Goal: Book appointment/travel/reservation

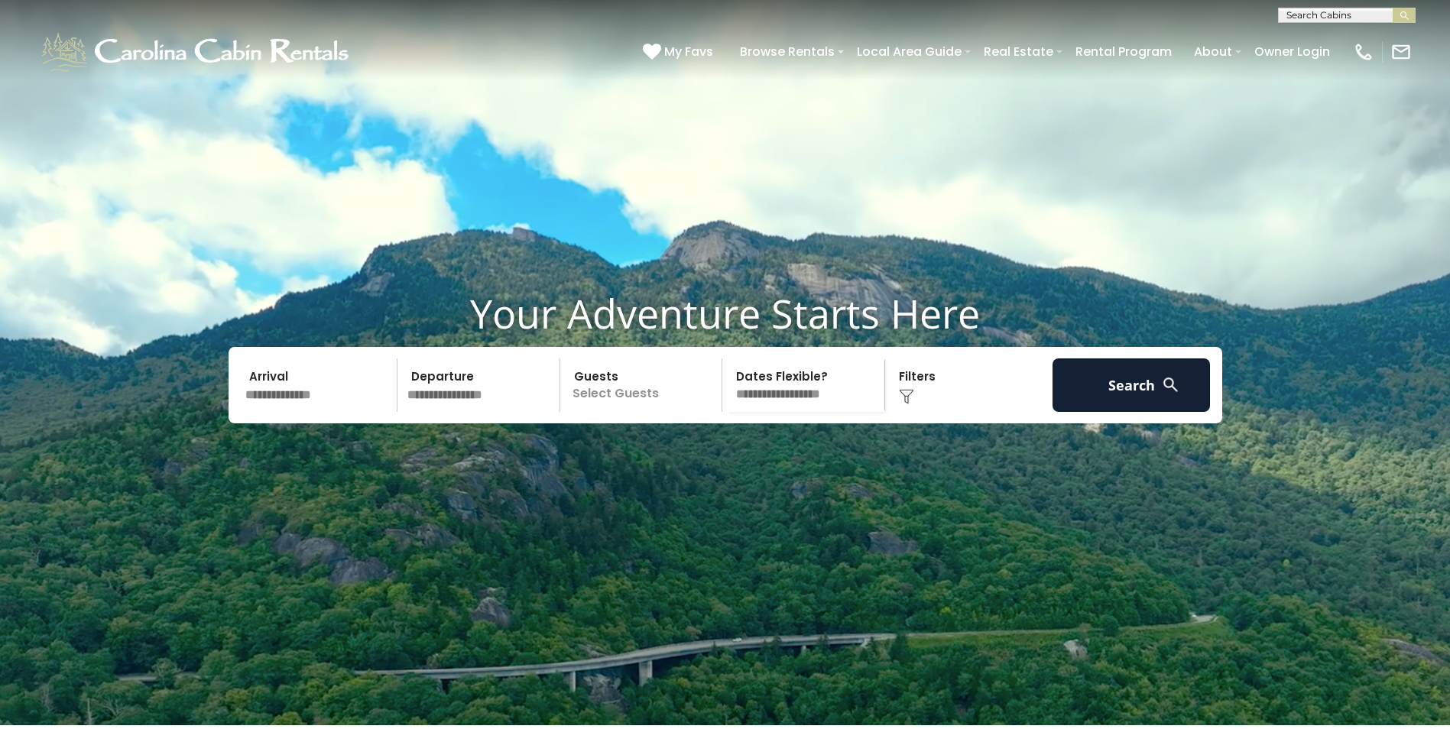
click at [1295, 14] on input "text" at bounding box center [1345, 18] width 134 height 15
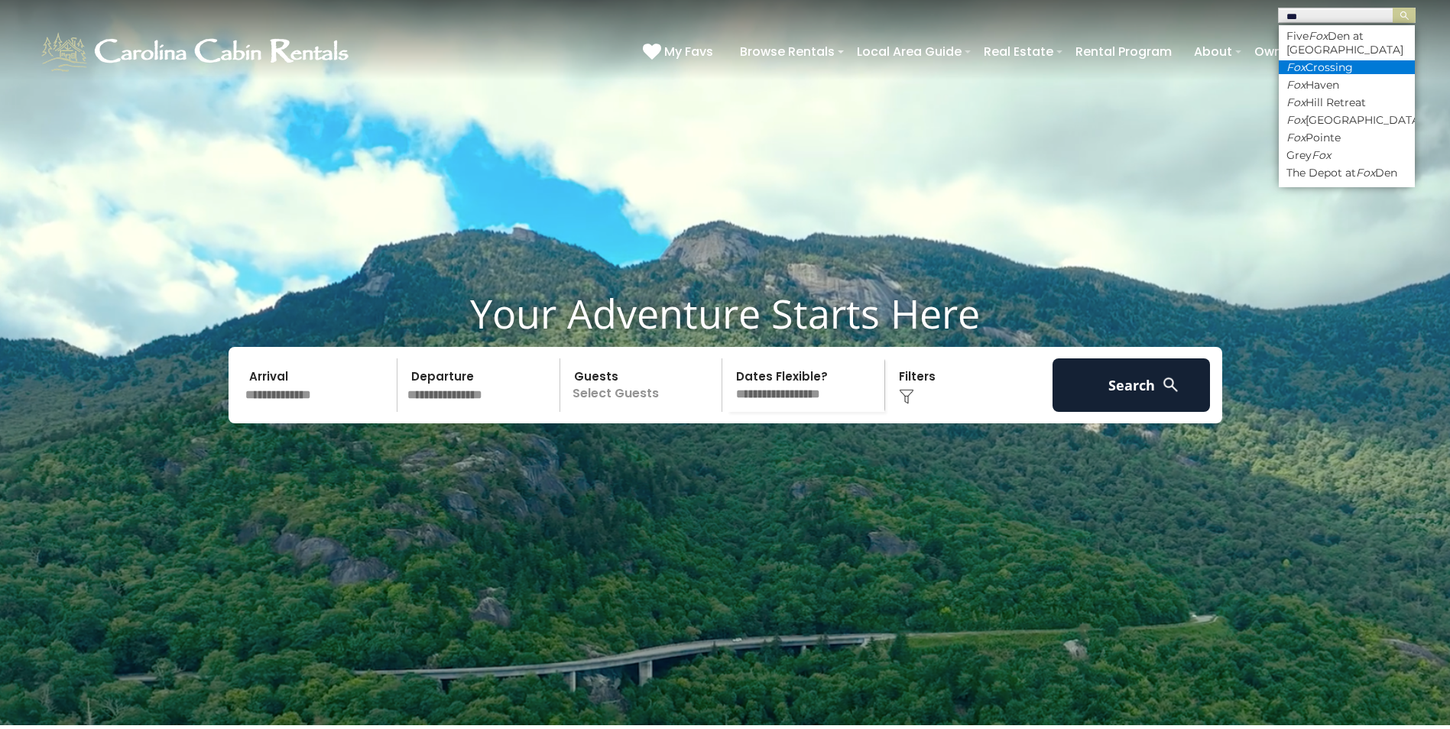
type input "***"
click at [1325, 65] on li "Fox Crossing" at bounding box center [1346, 67] width 136 height 14
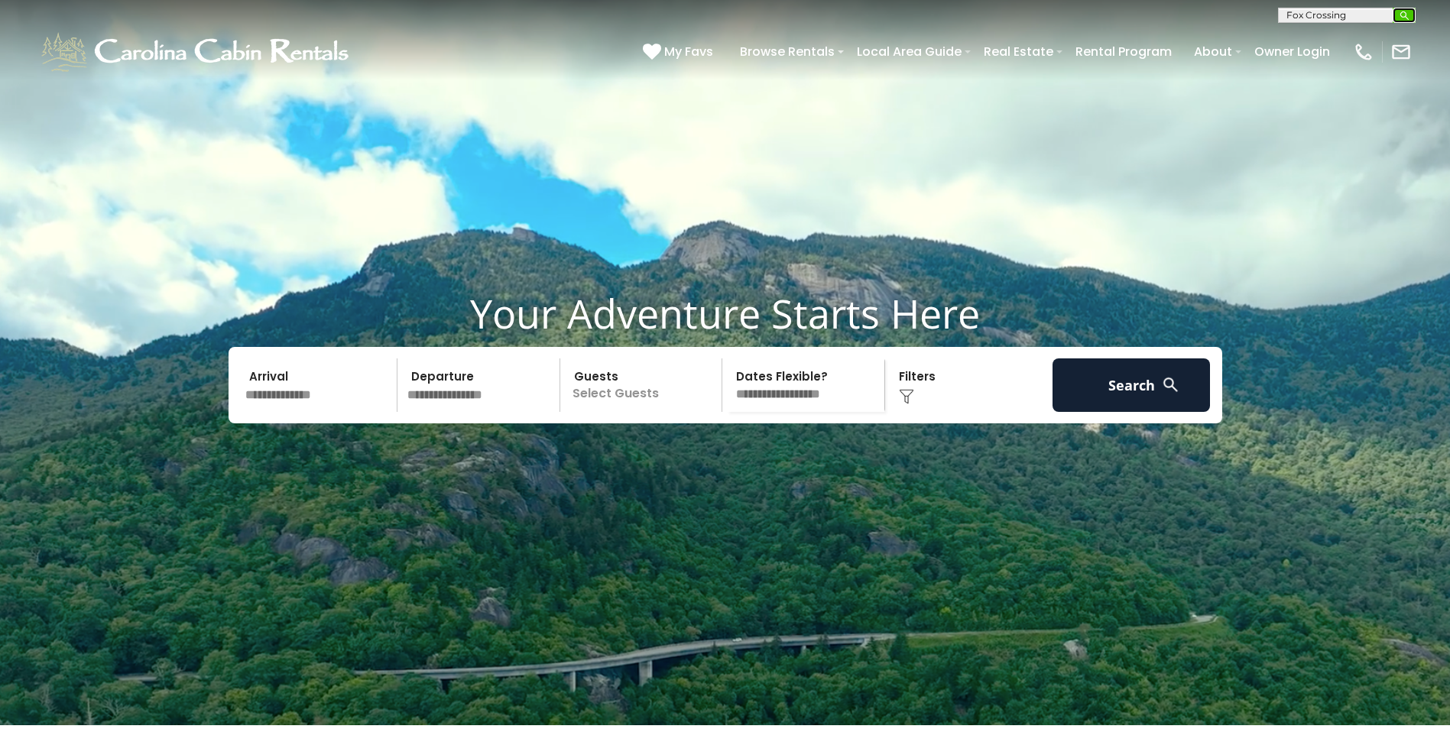
click at [1399, 15] on img "submit" at bounding box center [1403, 15] width 11 height 11
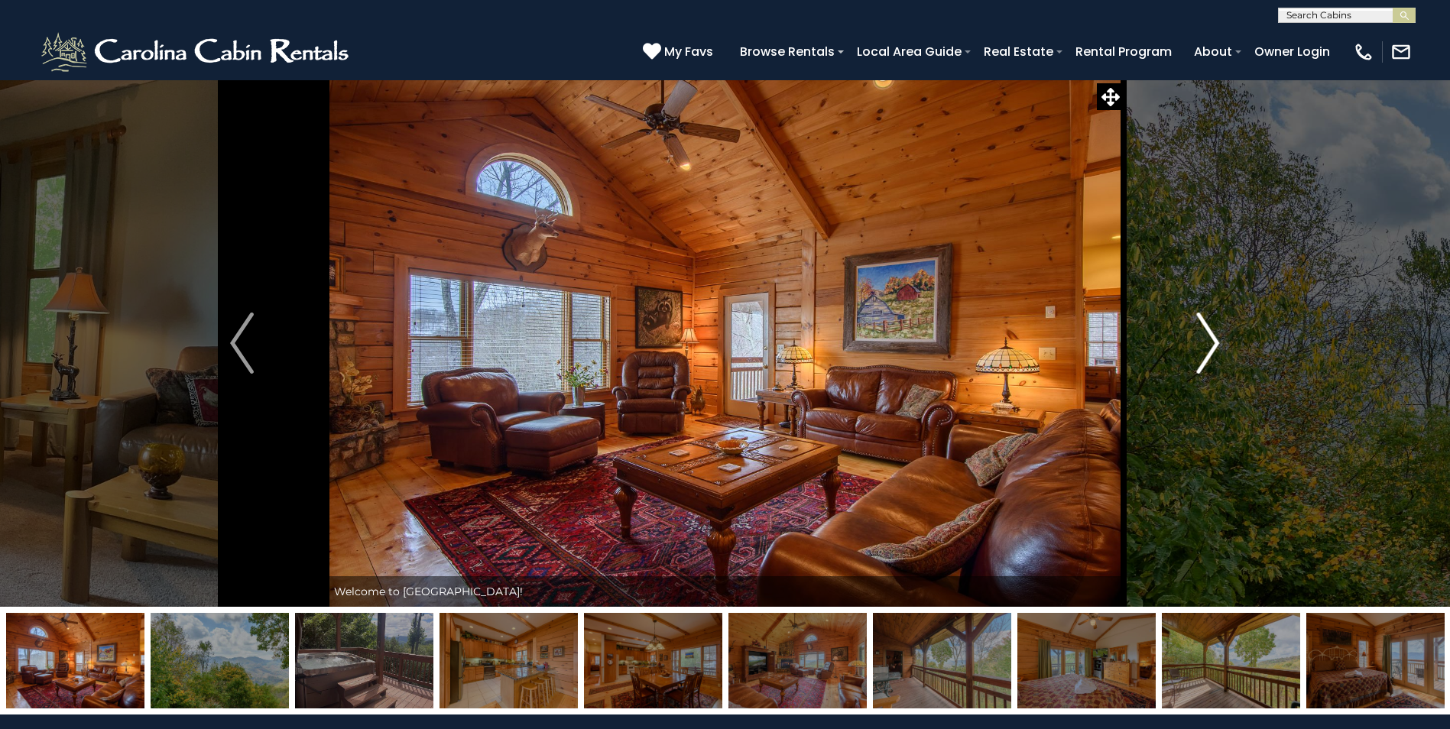
click at [1206, 348] on img "Next" at bounding box center [1207, 343] width 23 height 61
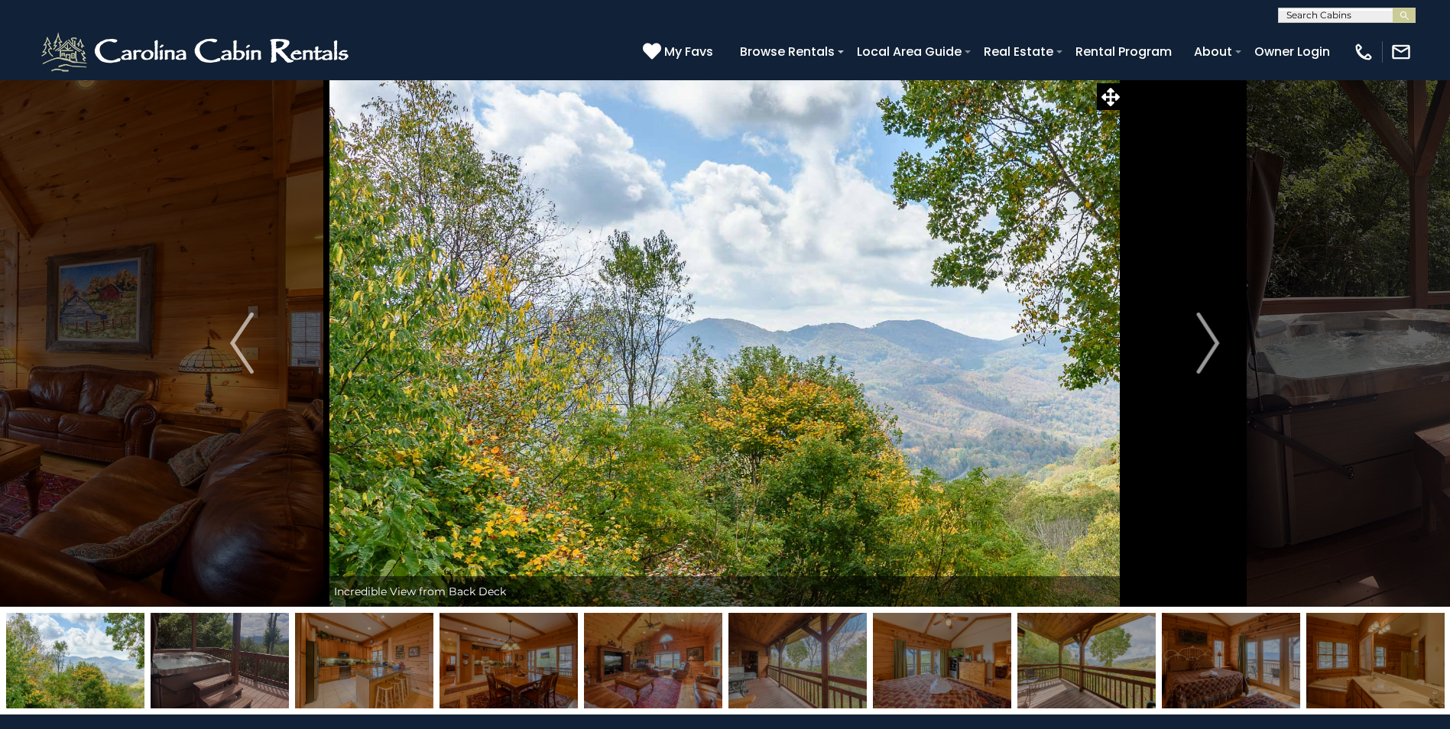
click at [390, 675] on img at bounding box center [364, 661] width 138 height 96
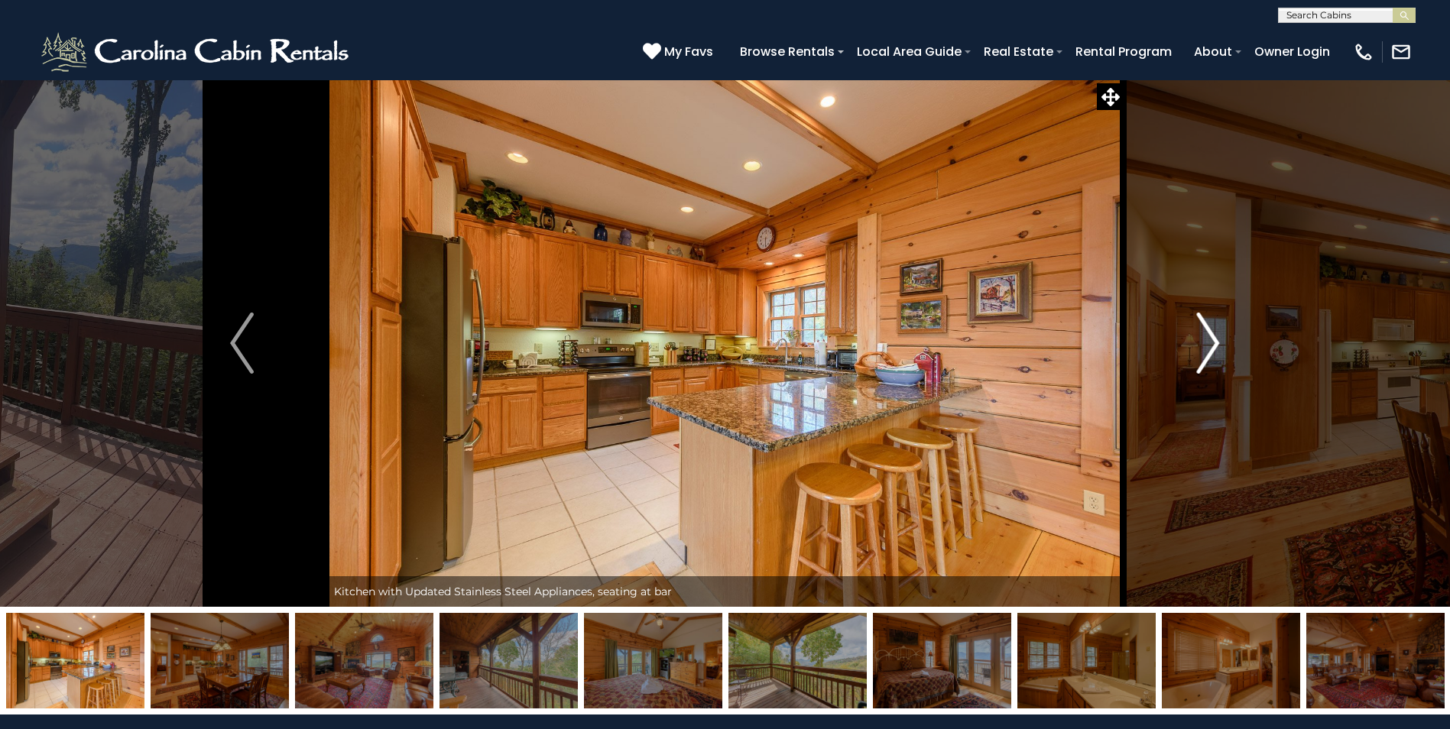
click at [1211, 342] on img "Next" at bounding box center [1207, 343] width 23 height 61
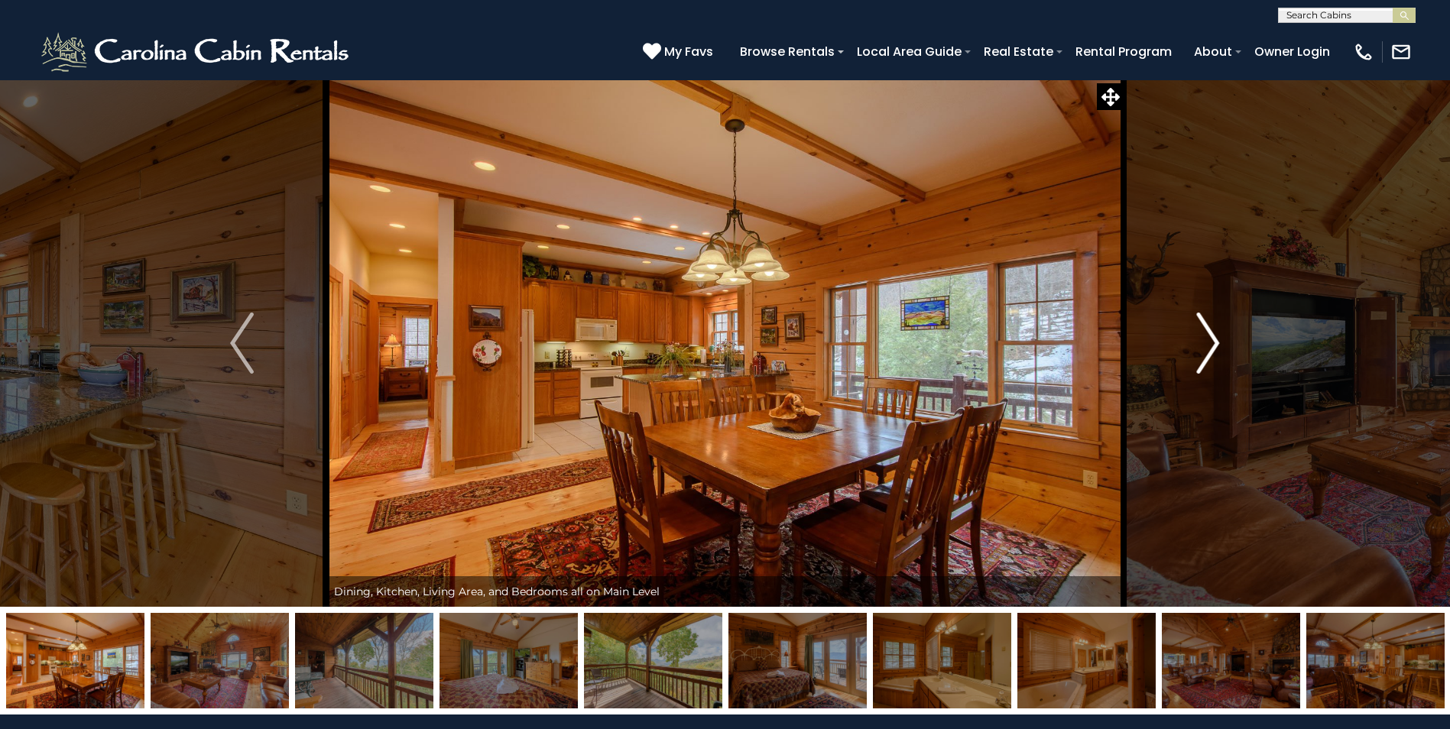
click at [1211, 342] on img "Next" at bounding box center [1207, 343] width 23 height 61
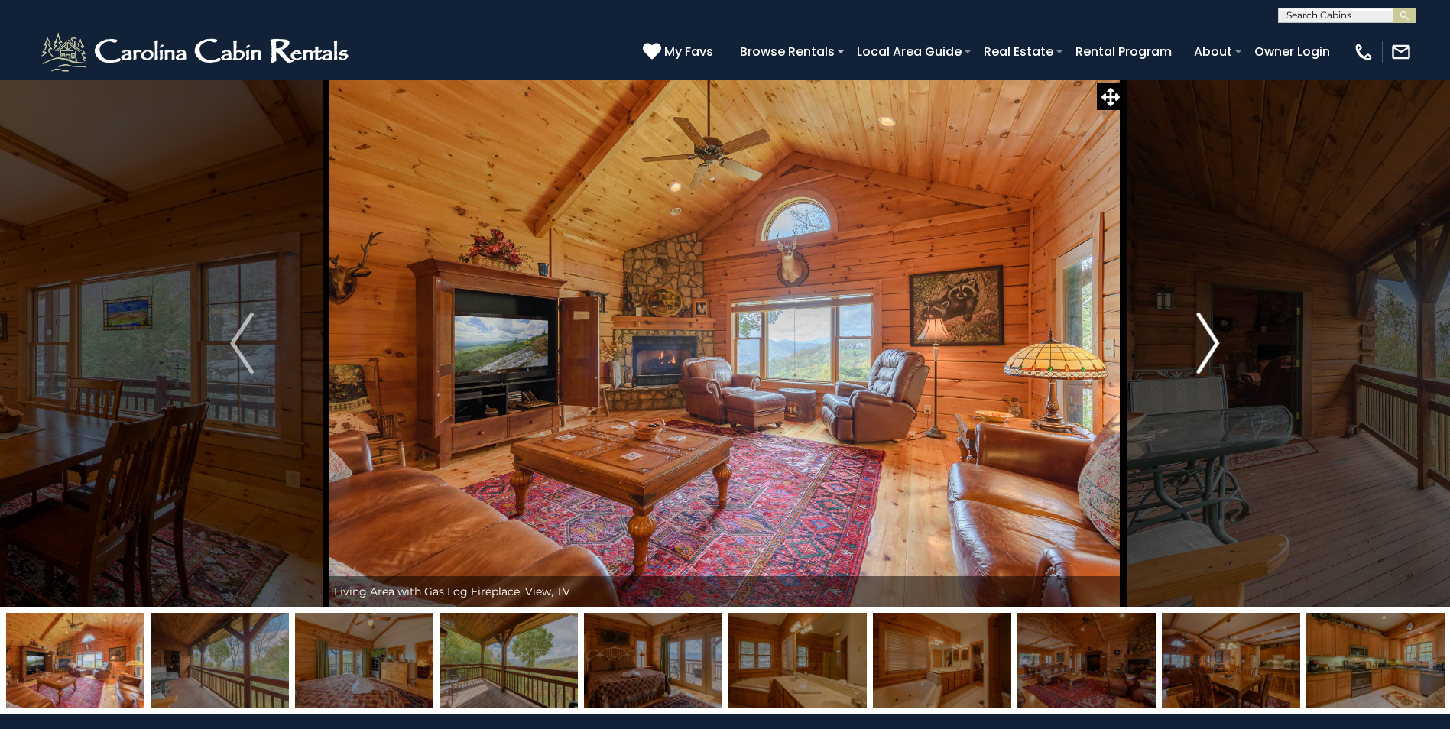
click at [1209, 335] on img "Next" at bounding box center [1207, 343] width 23 height 61
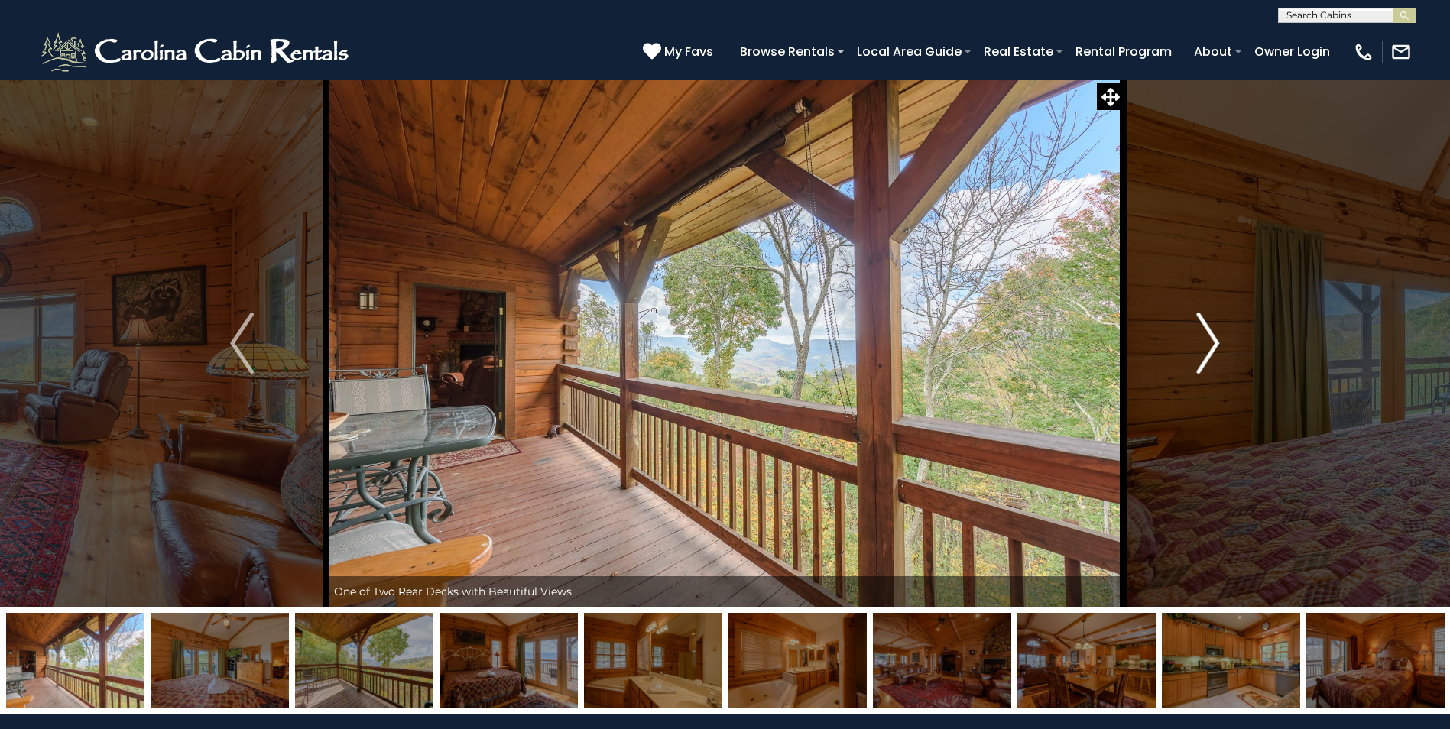
click at [1215, 332] on img "Next" at bounding box center [1207, 343] width 23 height 61
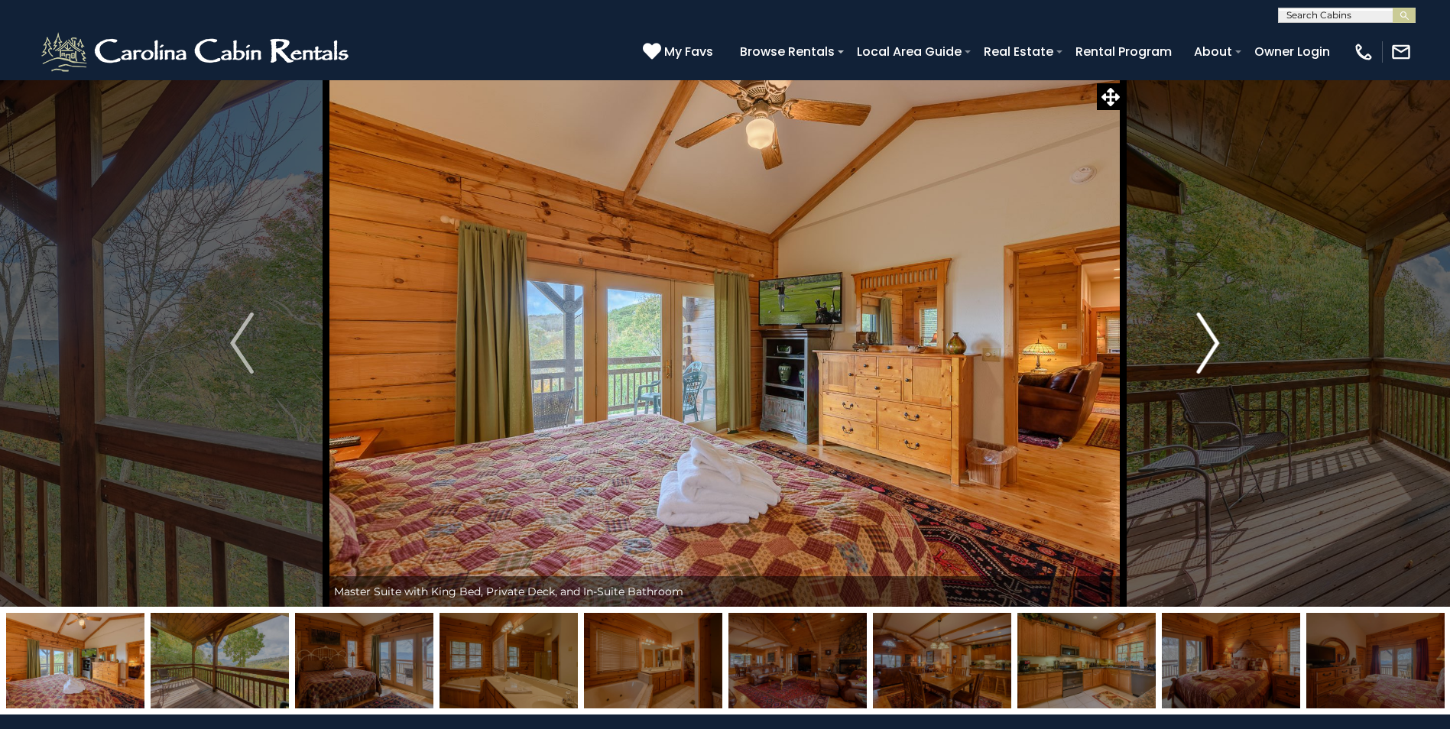
click at [1212, 337] on img "Next" at bounding box center [1207, 343] width 23 height 61
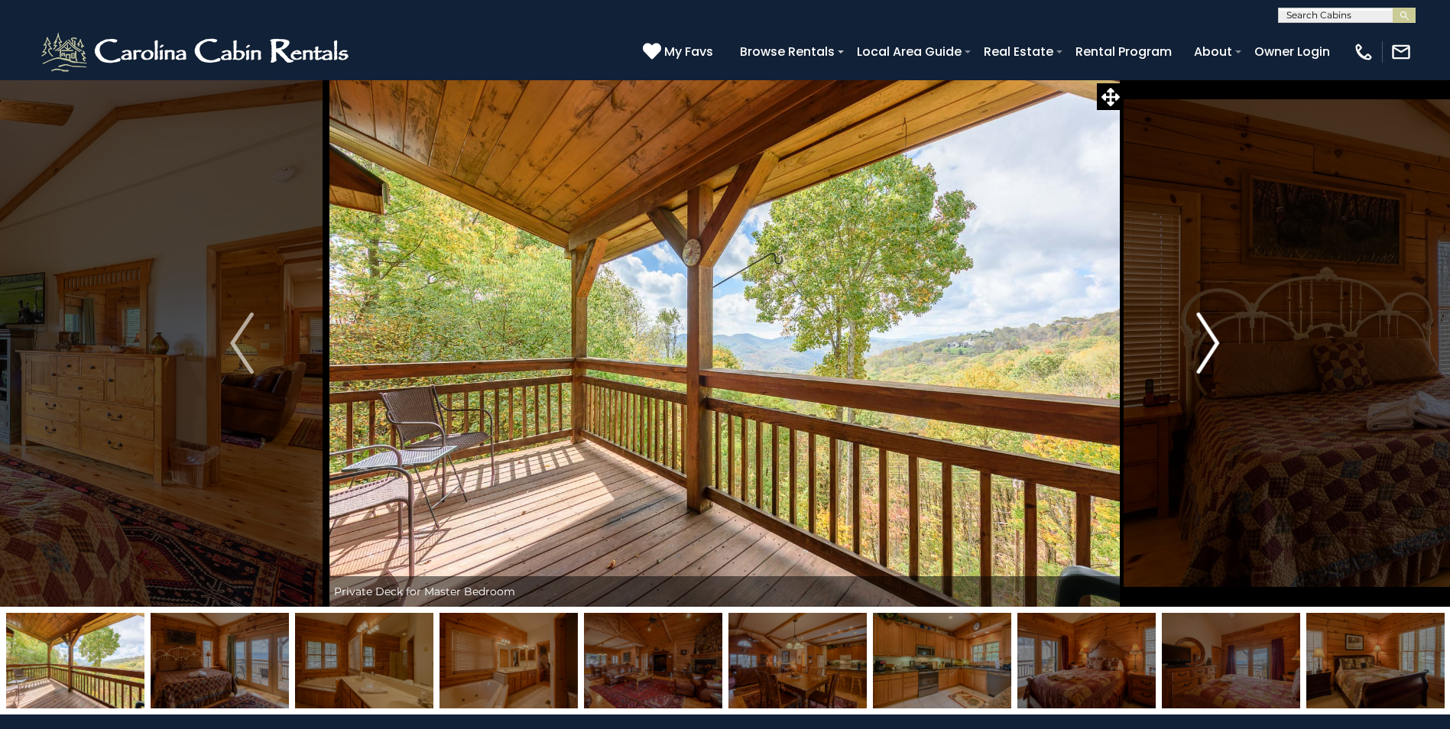
click at [1212, 337] on img "Next" at bounding box center [1207, 343] width 23 height 61
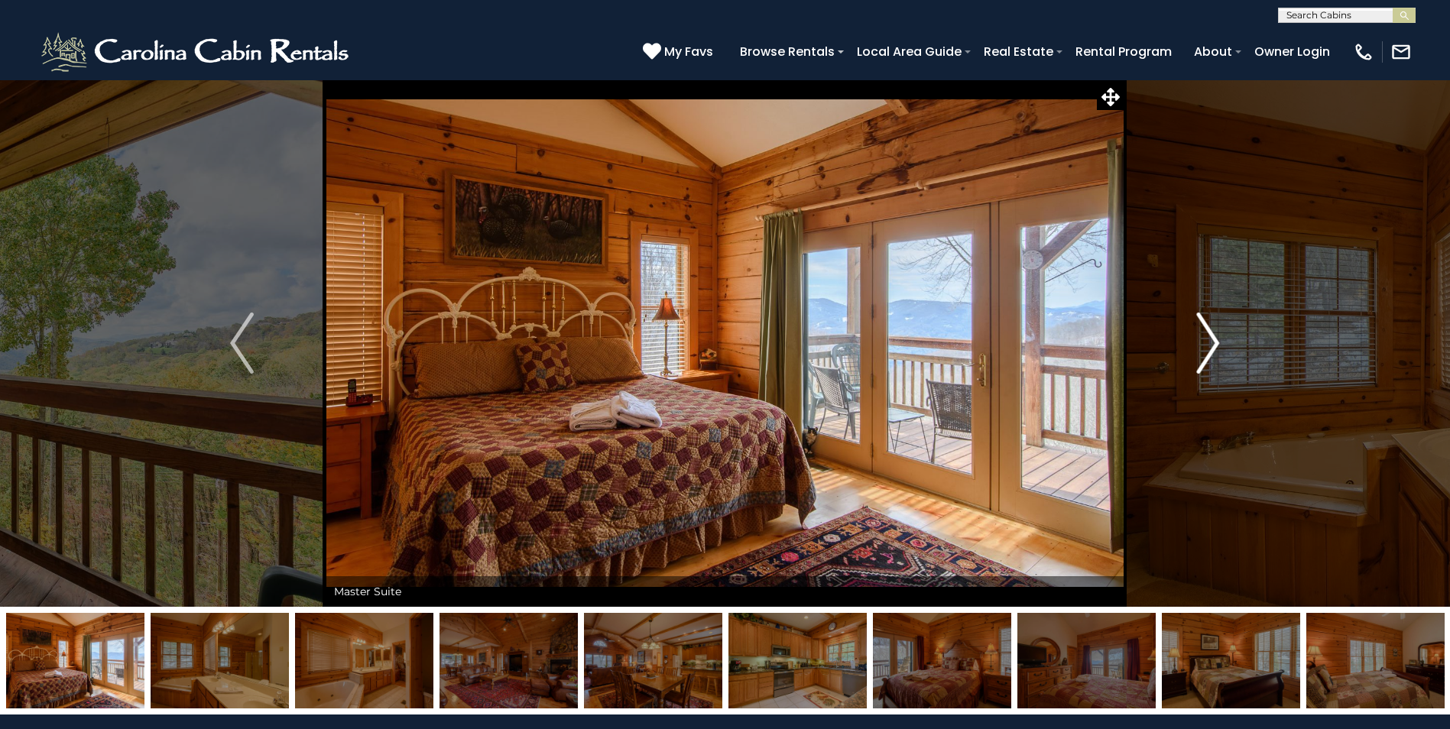
click at [1212, 337] on img "Next" at bounding box center [1207, 343] width 23 height 61
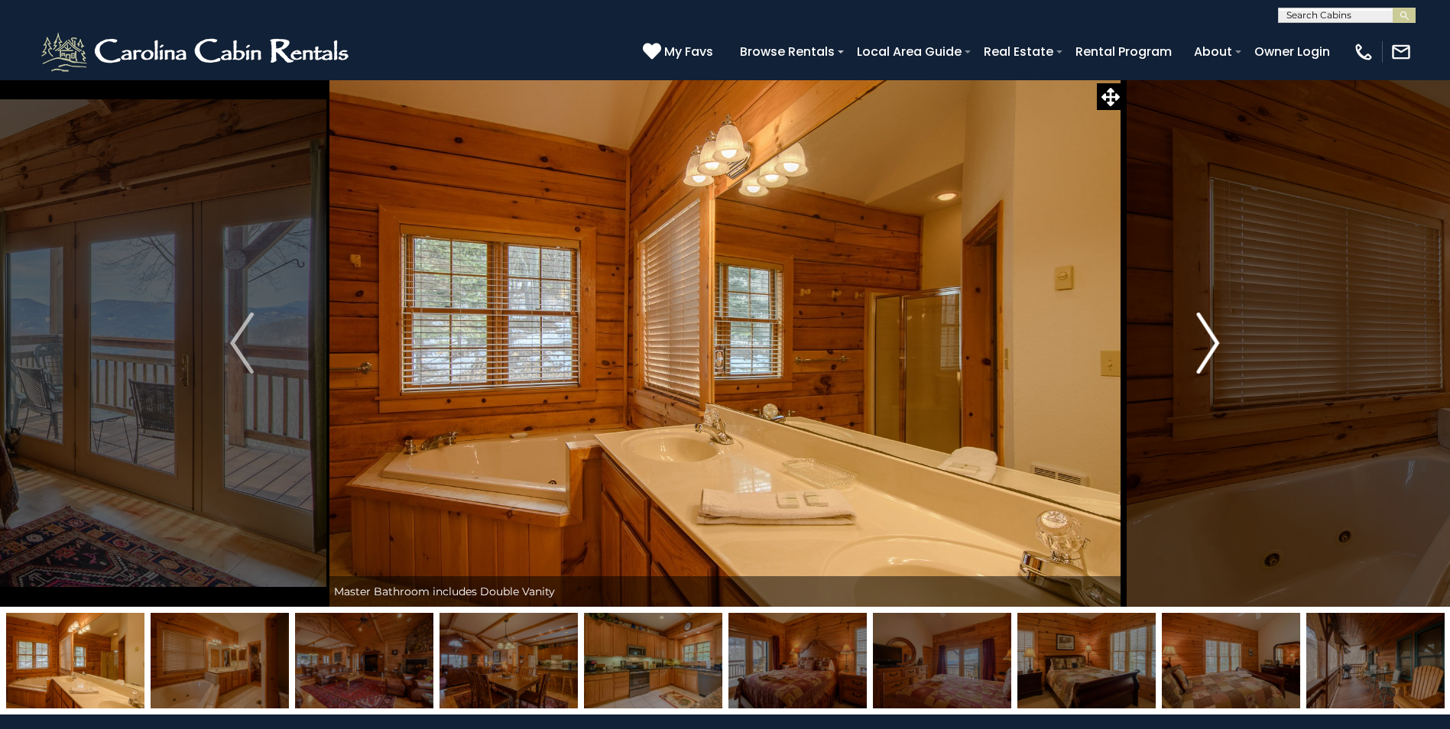
click at [1207, 352] on img "Next" at bounding box center [1207, 343] width 23 height 61
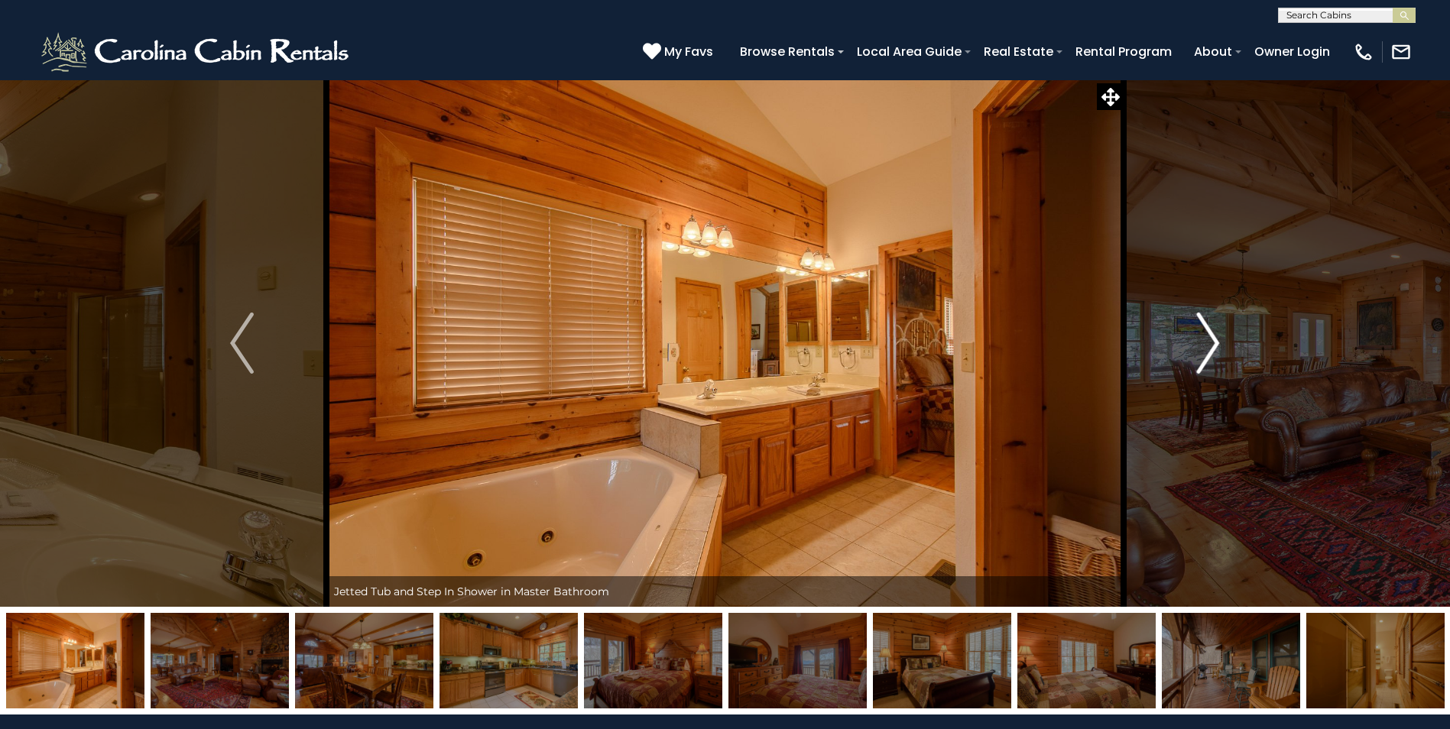
click at [1207, 352] on img "Next" at bounding box center [1207, 343] width 23 height 61
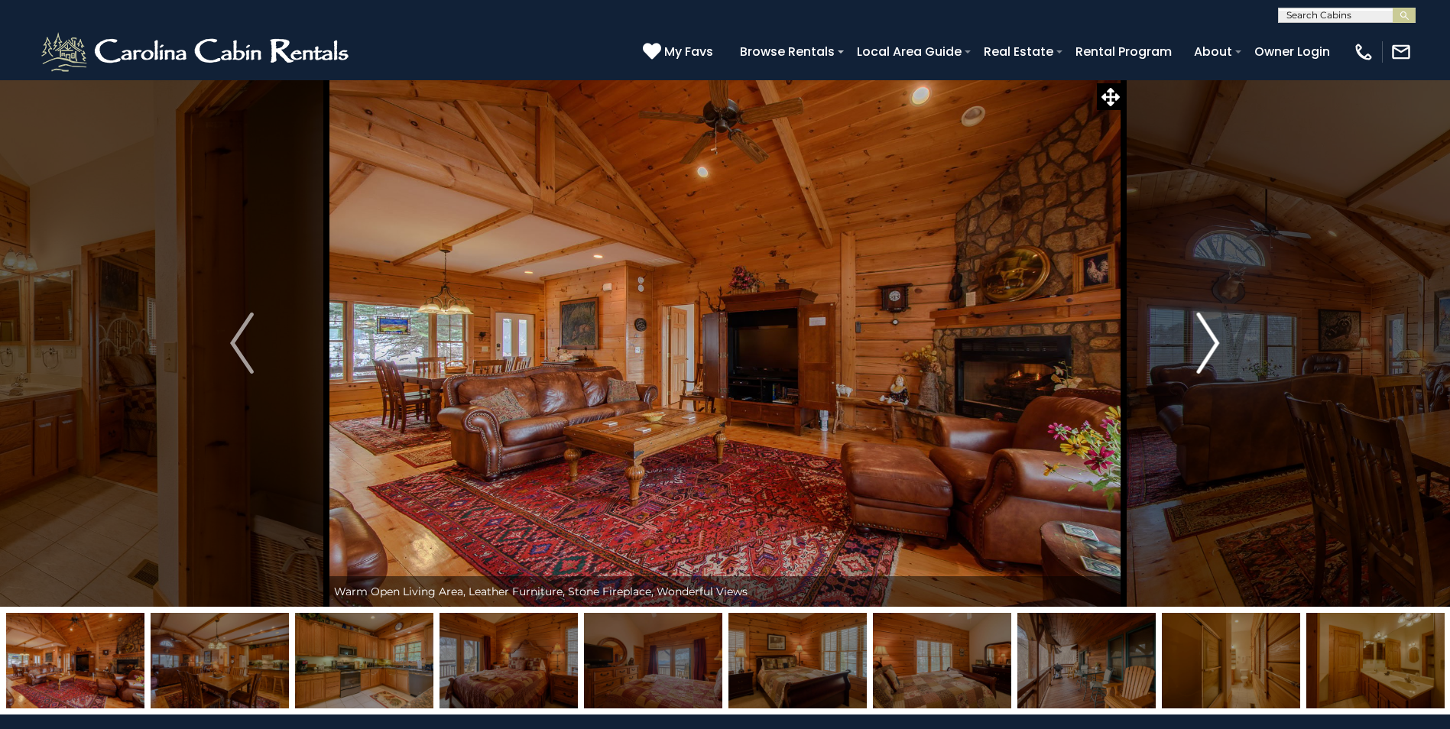
click at [1207, 352] on img "Next" at bounding box center [1207, 343] width 23 height 61
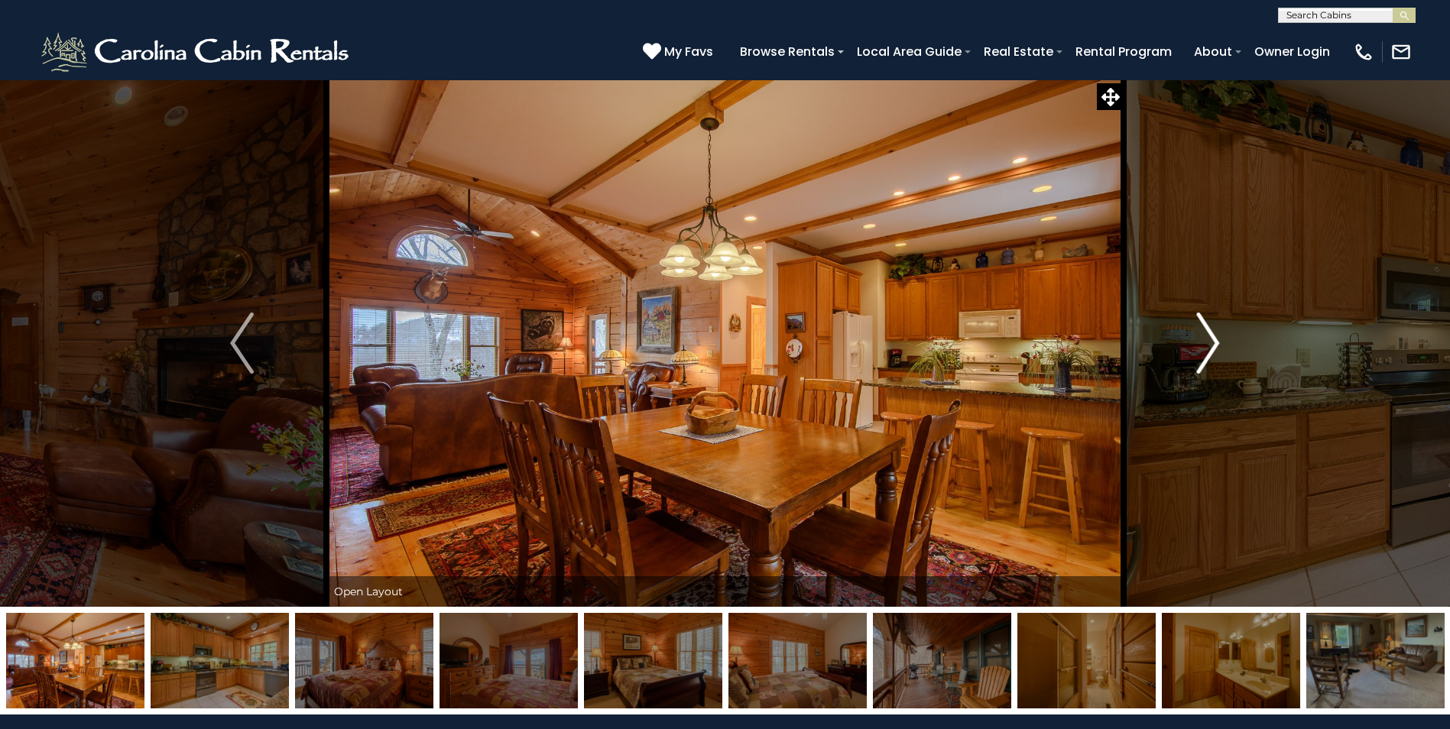
click at [1207, 352] on img "Next" at bounding box center [1207, 343] width 23 height 61
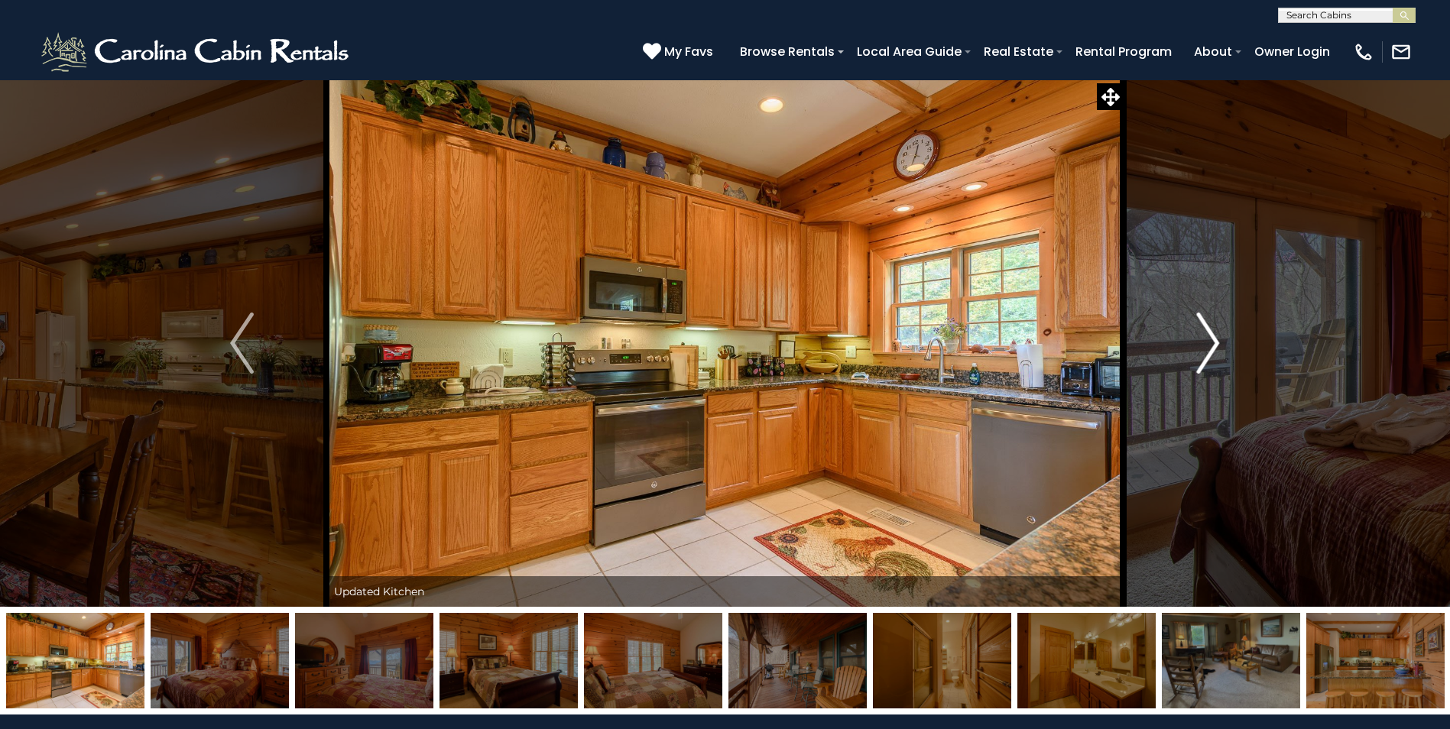
click at [1210, 345] on img "Next" at bounding box center [1207, 343] width 23 height 61
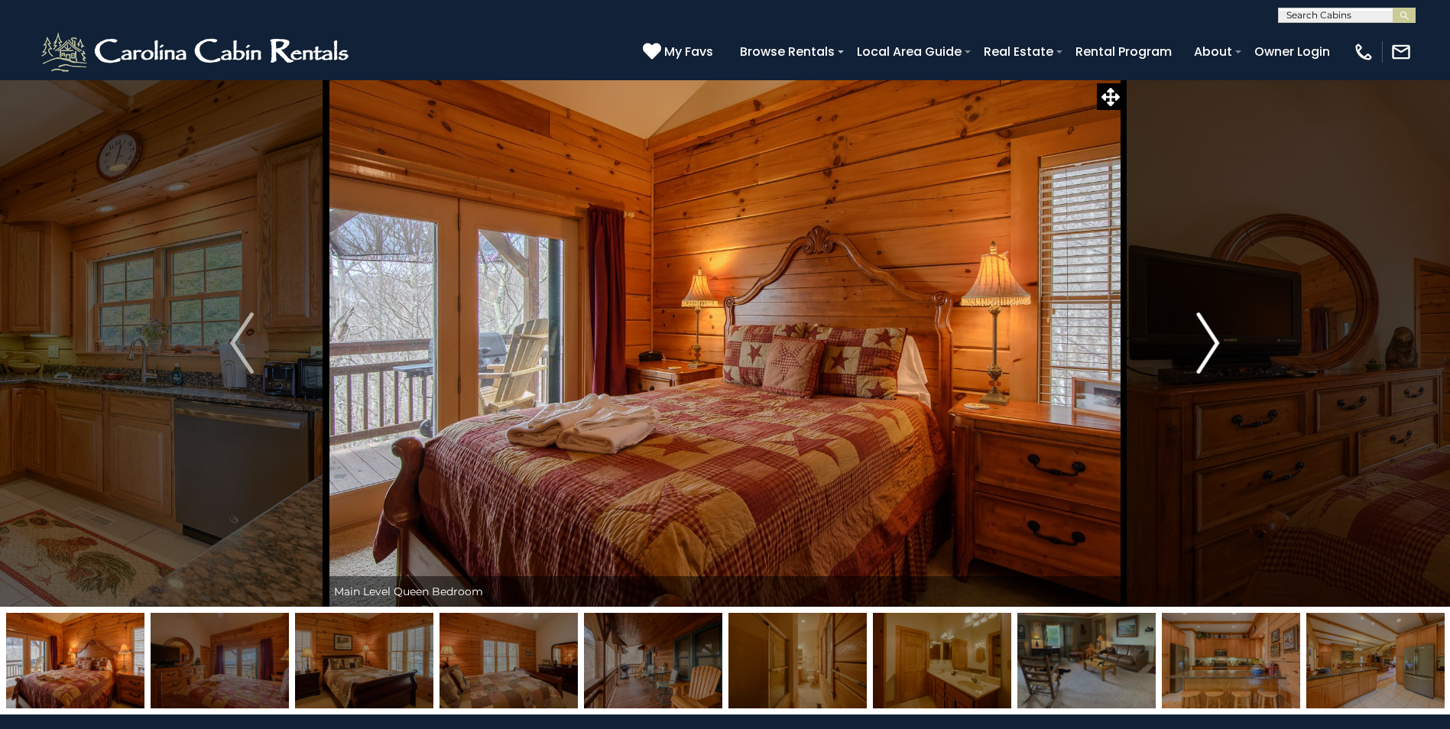
click at [1205, 339] on img "Next" at bounding box center [1207, 343] width 23 height 61
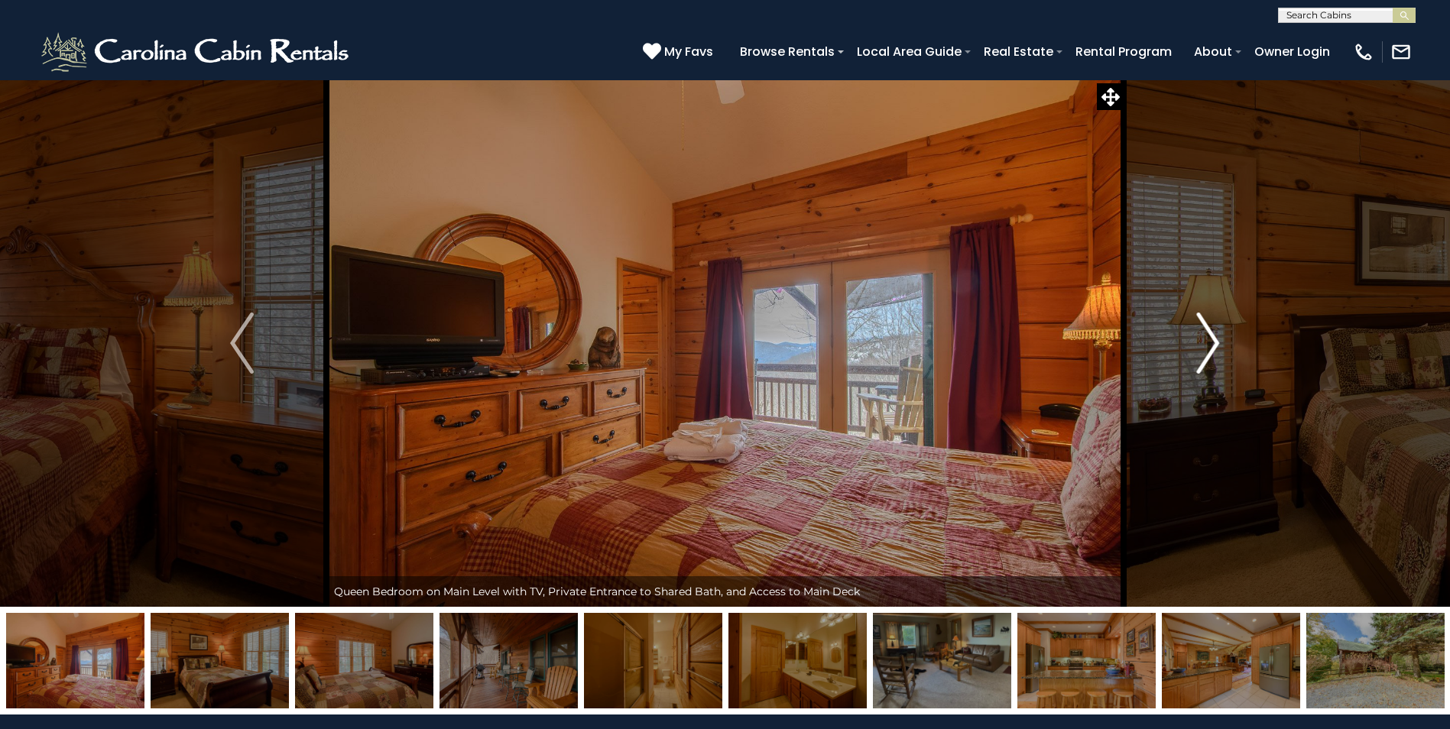
click at [1205, 339] on img "Next" at bounding box center [1207, 343] width 23 height 61
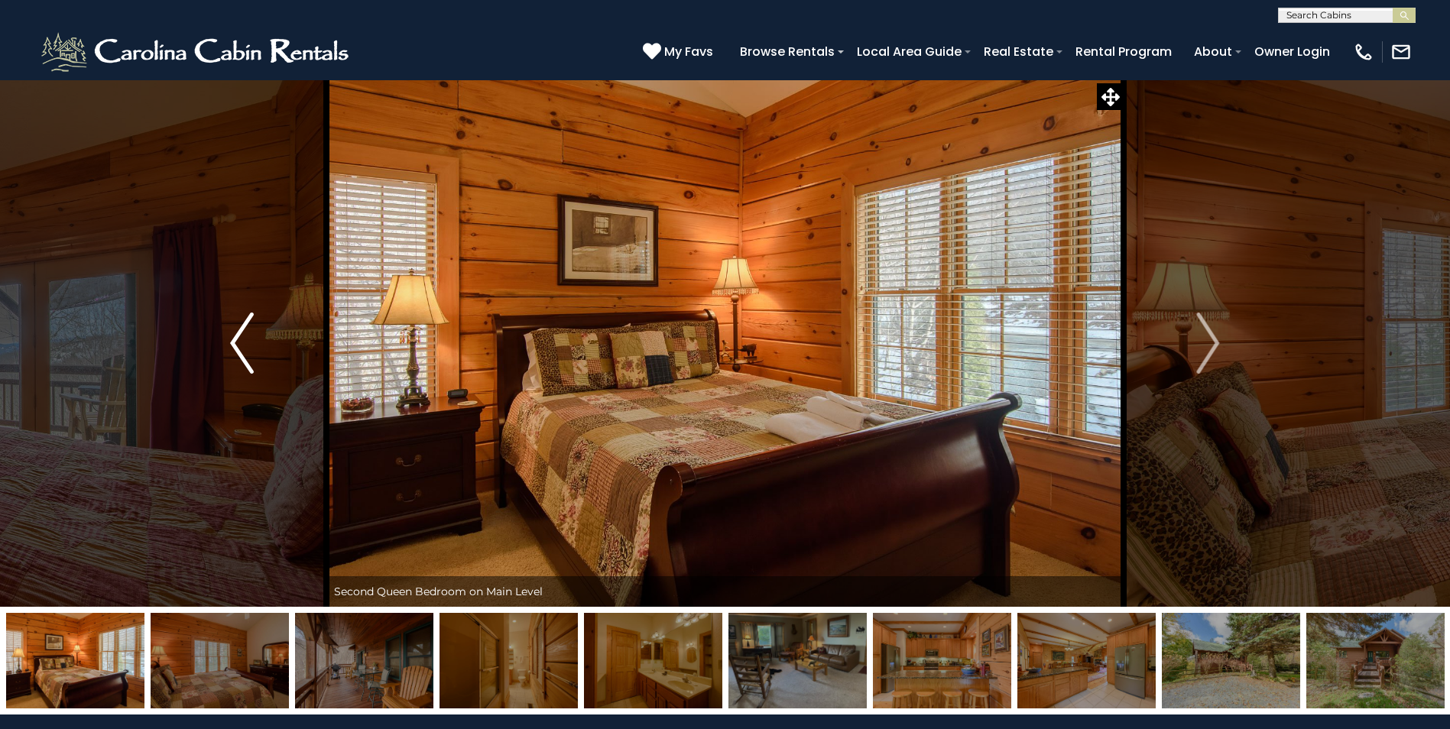
click at [239, 326] on img "Previous" at bounding box center [241, 343] width 23 height 61
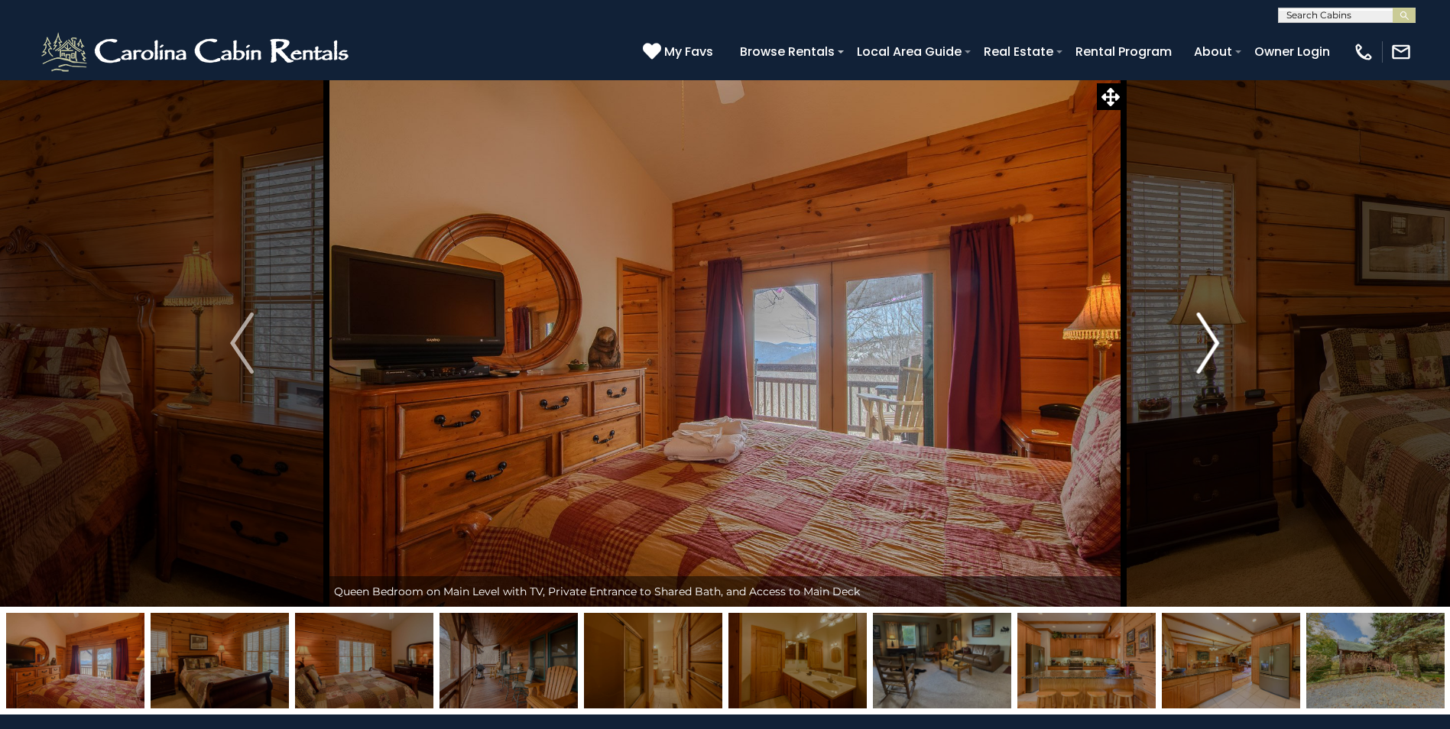
click at [1194, 333] on button "Next" at bounding box center [1207, 342] width 168 height 527
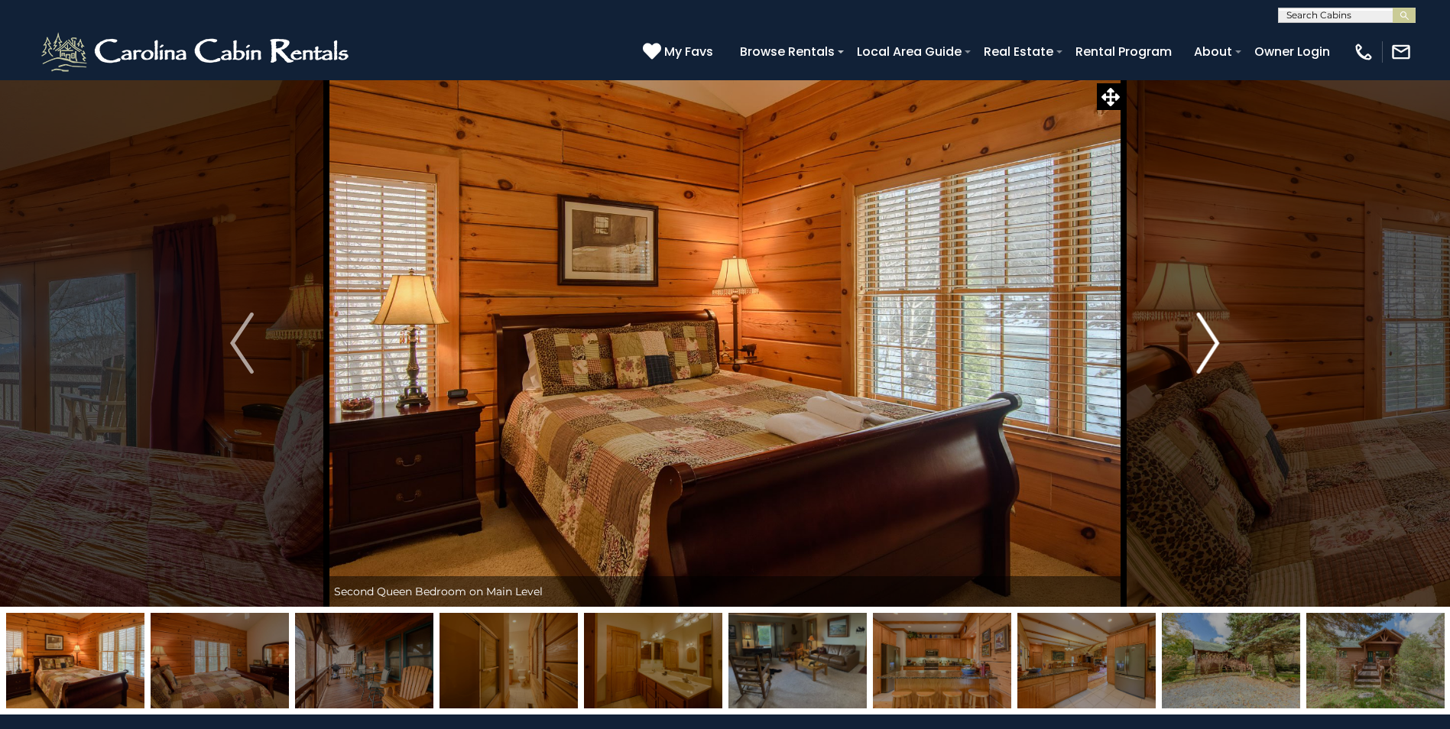
click at [1194, 333] on button "Next" at bounding box center [1207, 342] width 168 height 527
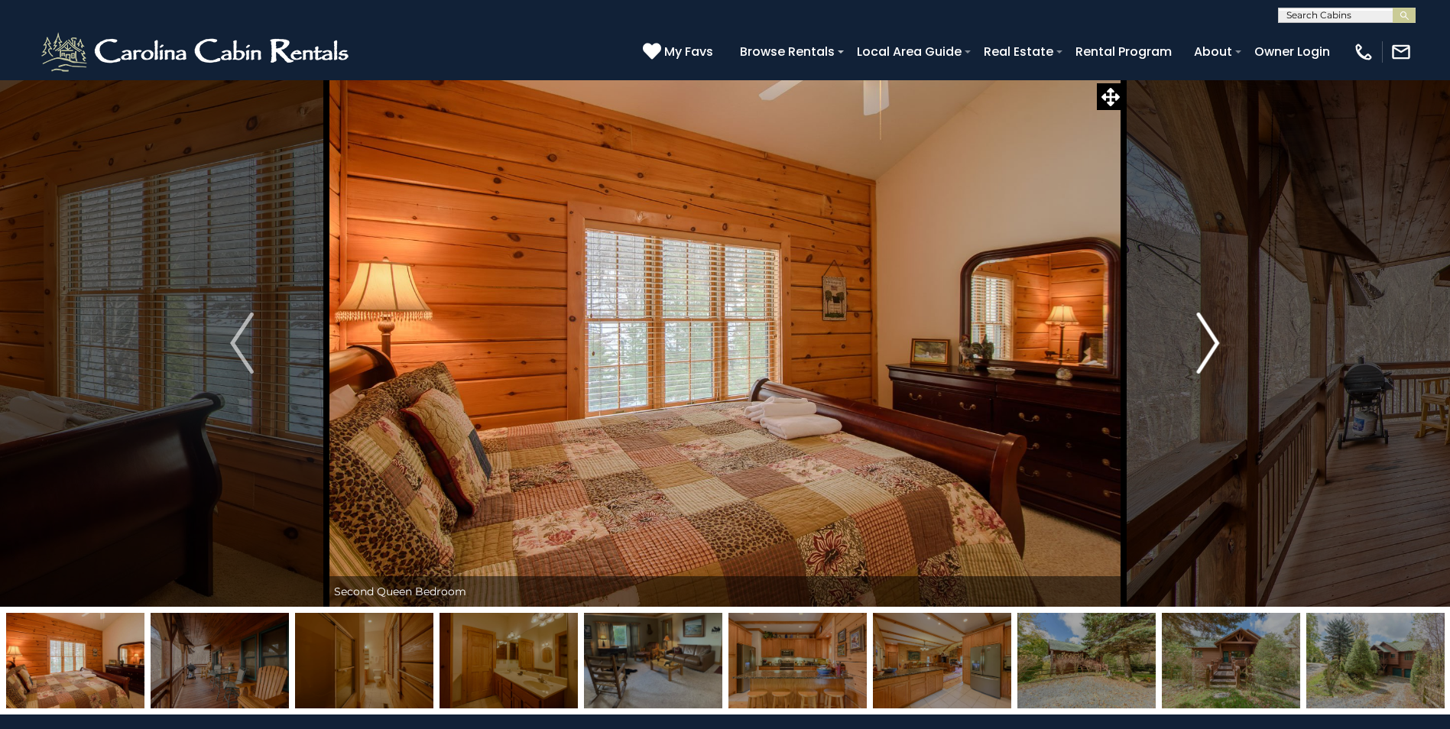
click at [1194, 333] on button "Next" at bounding box center [1207, 342] width 168 height 527
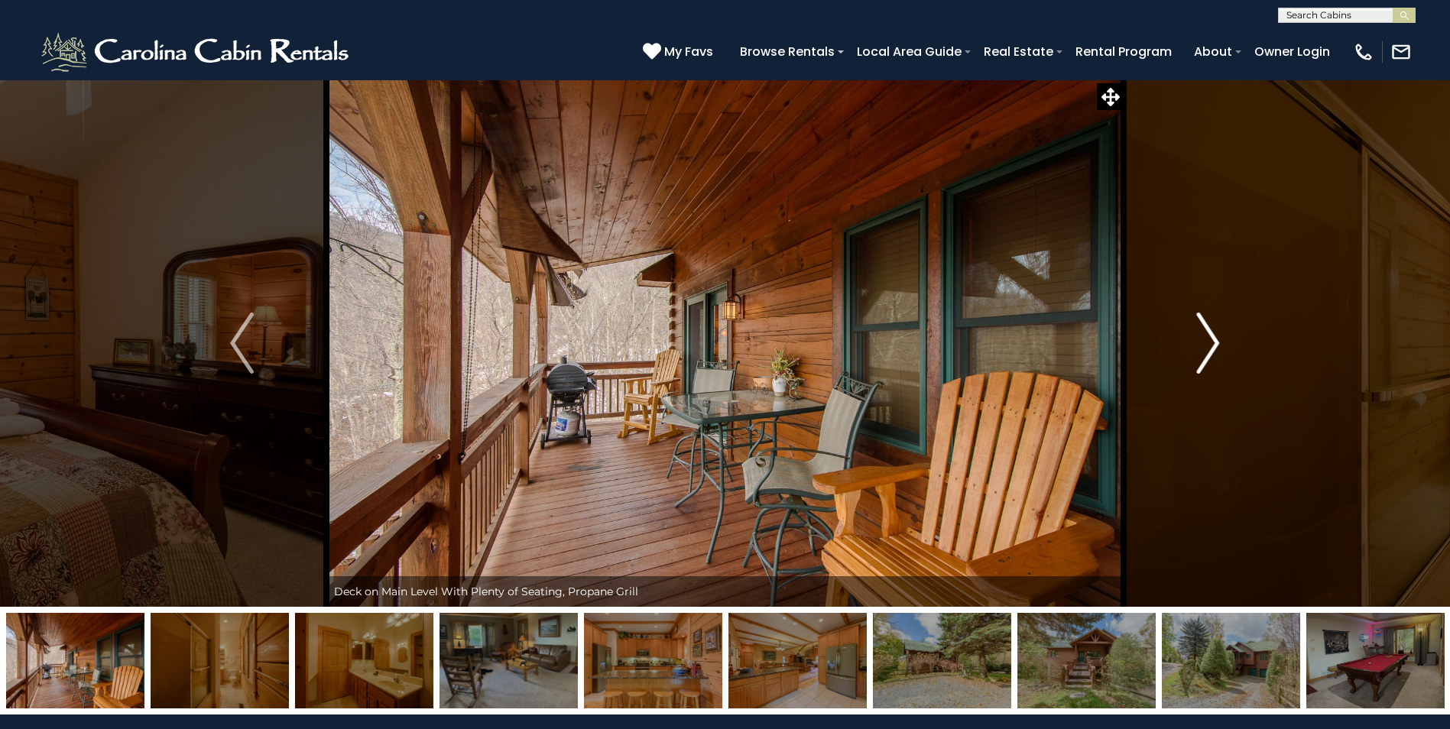
click at [1207, 340] on img "Next" at bounding box center [1207, 343] width 23 height 61
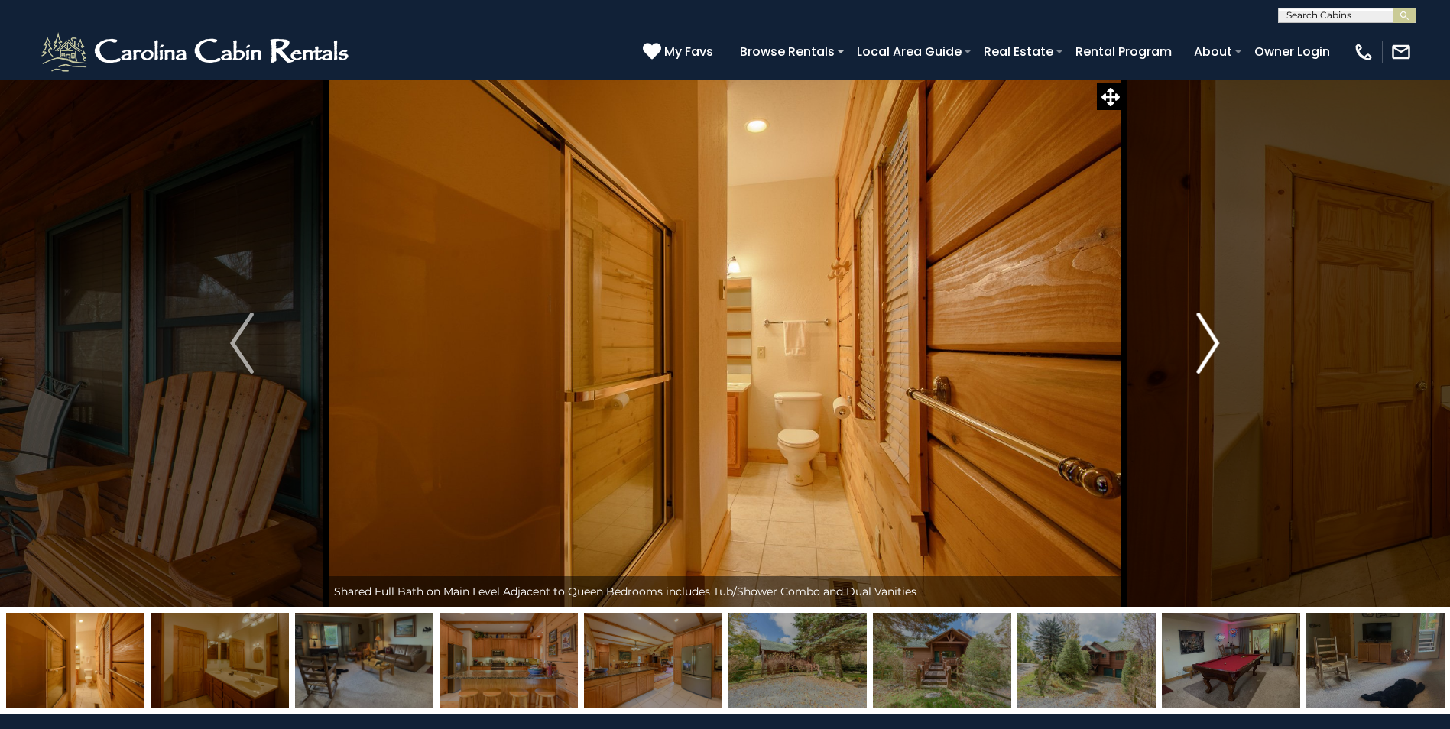
click at [1207, 340] on img "Next" at bounding box center [1207, 343] width 23 height 61
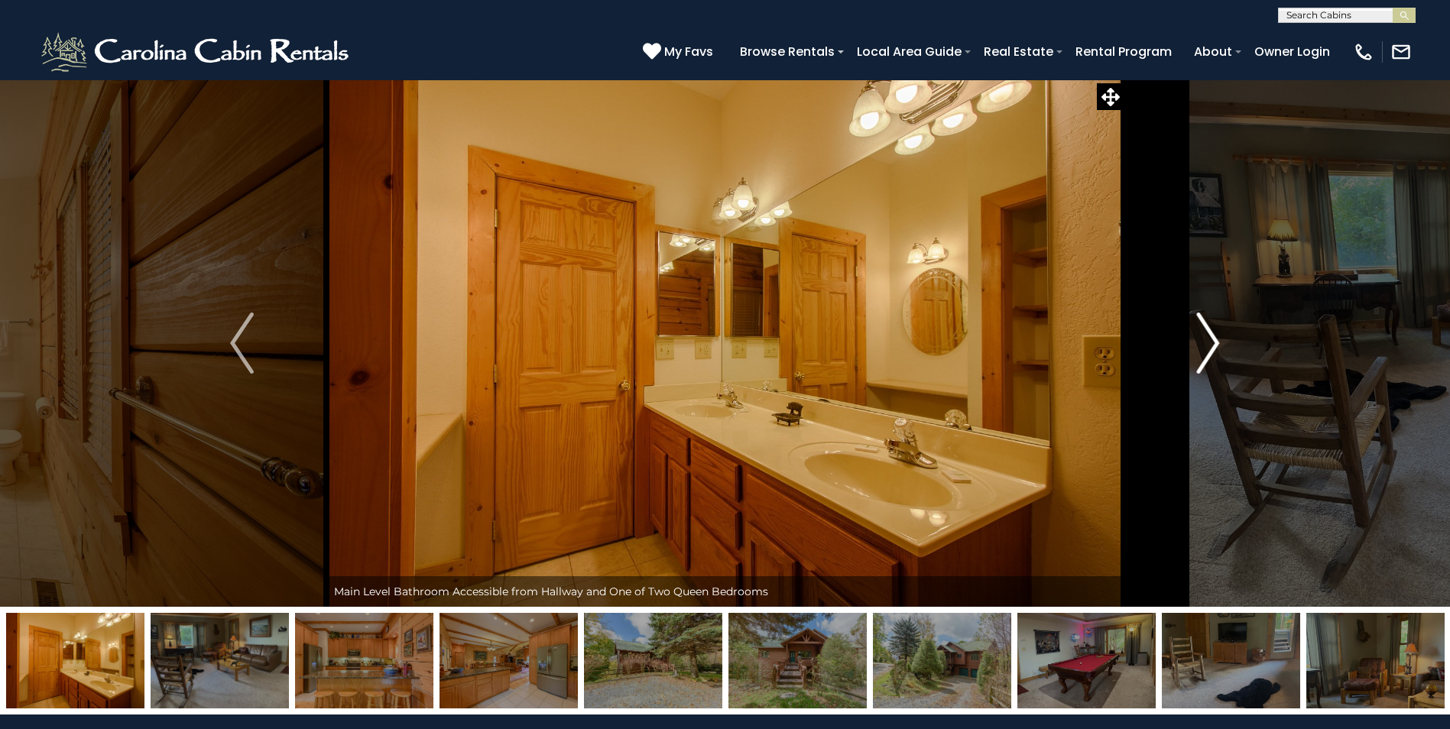
click at [1207, 340] on img "Next" at bounding box center [1207, 343] width 23 height 61
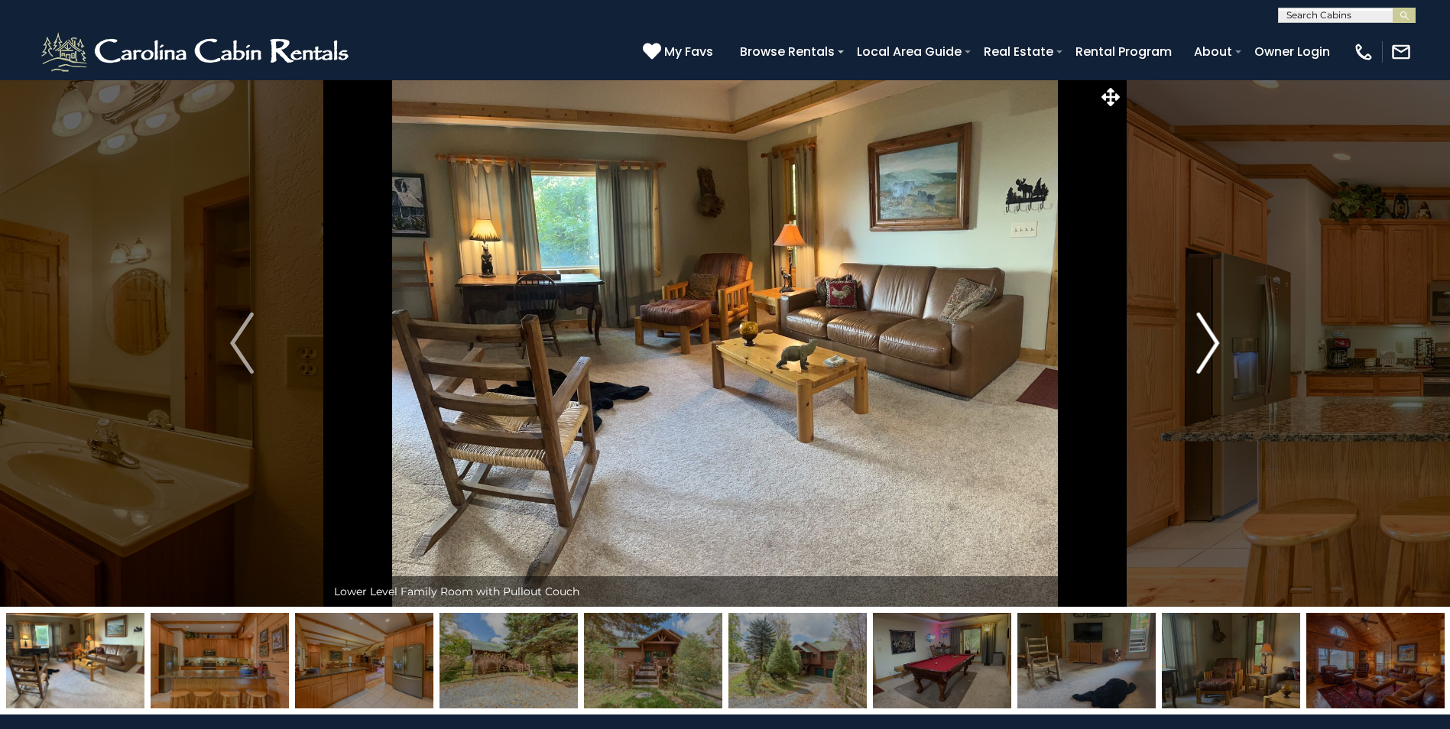
click at [1207, 340] on img "Next" at bounding box center [1207, 343] width 23 height 61
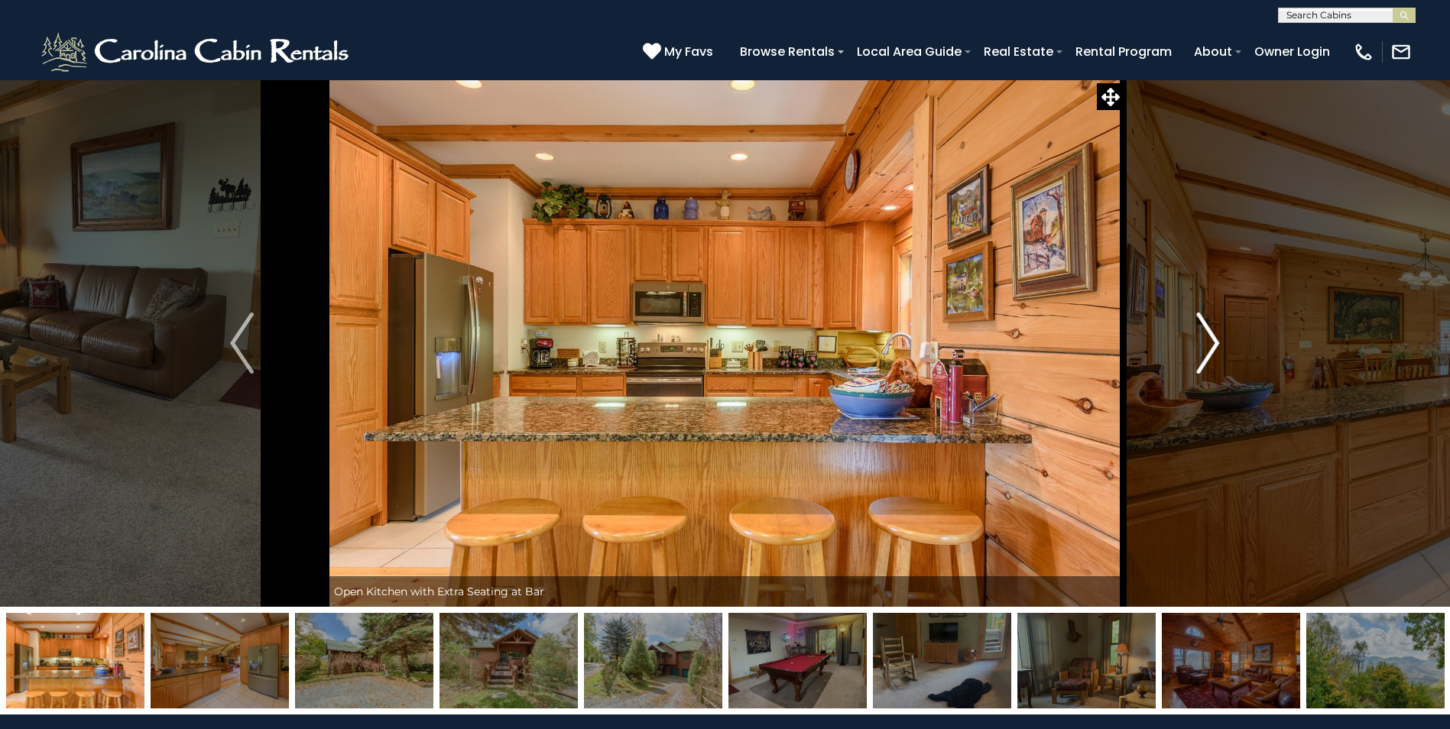
click at [1207, 340] on img "Next" at bounding box center [1207, 343] width 23 height 61
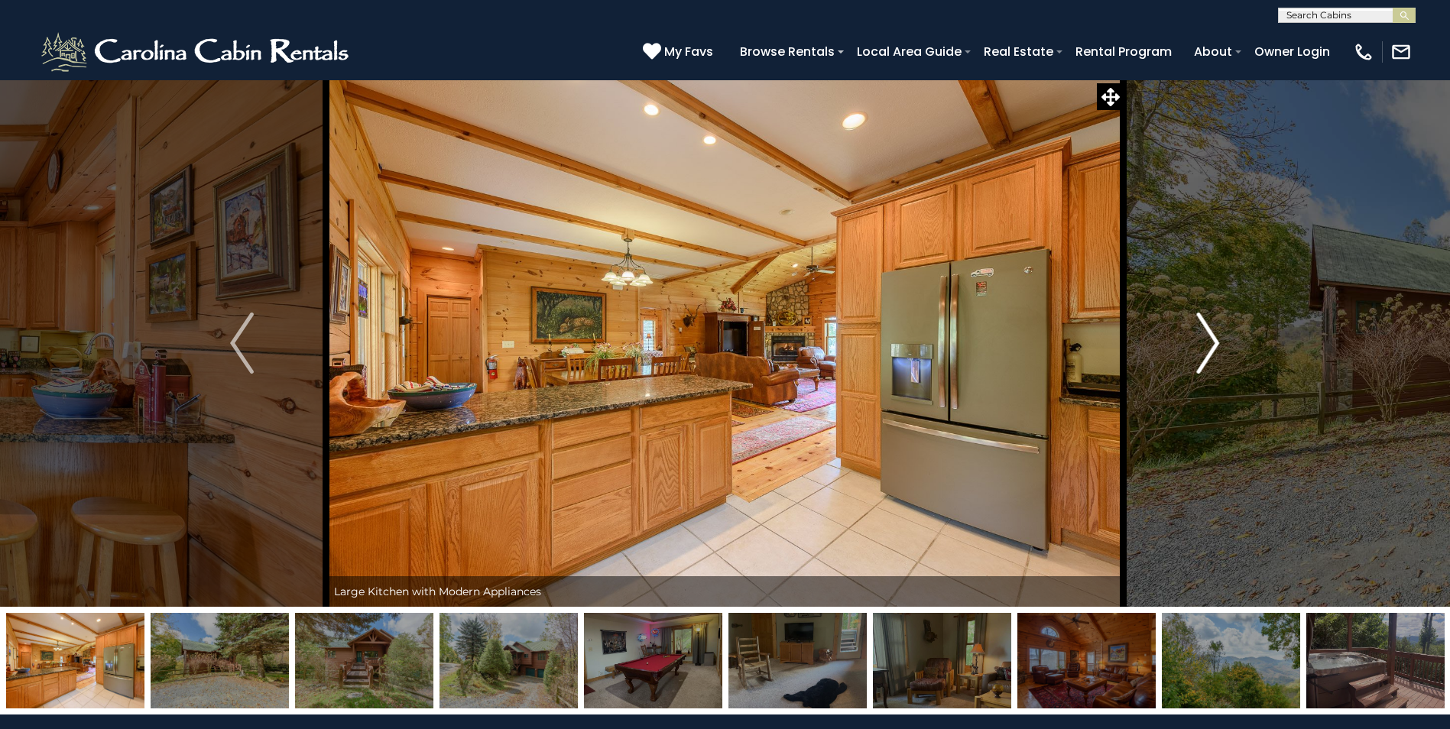
click at [1207, 340] on img "Next" at bounding box center [1207, 343] width 23 height 61
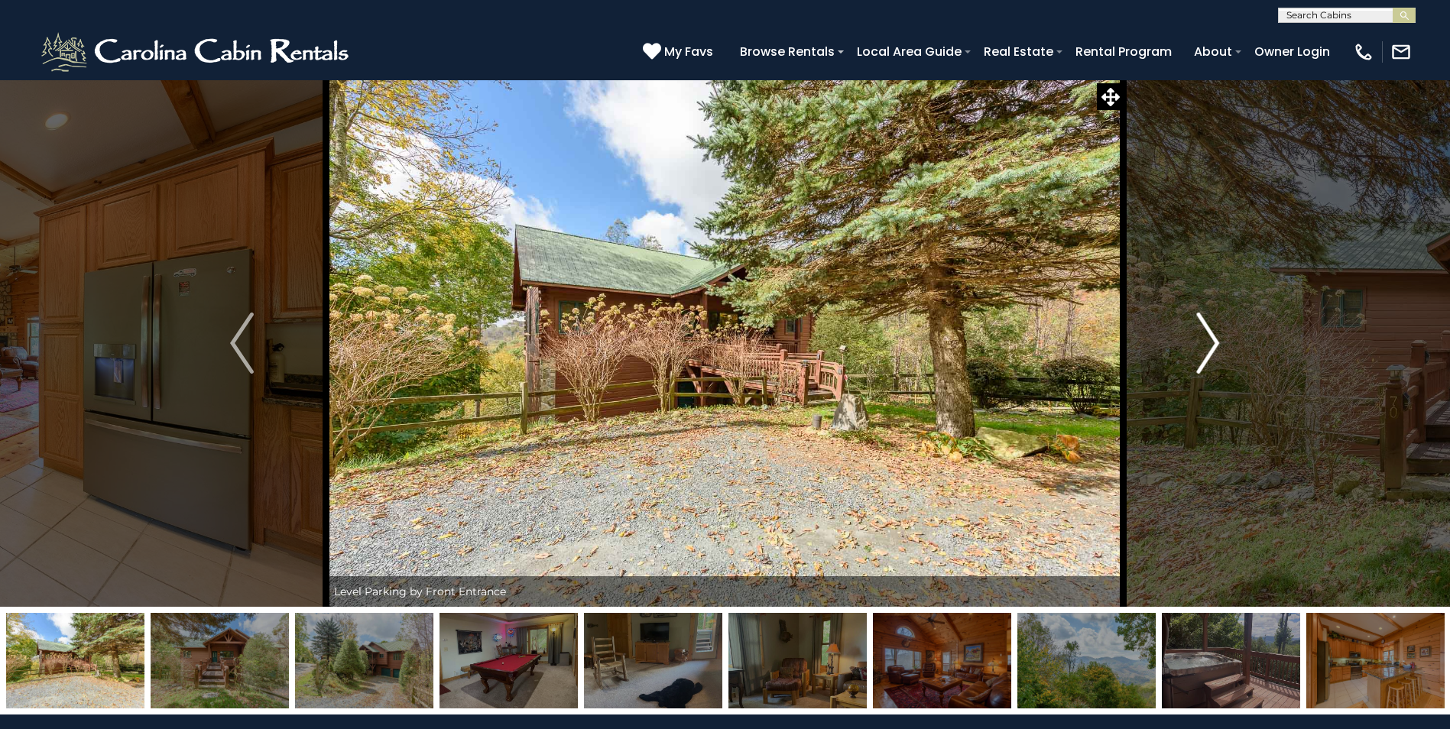
click at [1205, 348] on img "Next" at bounding box center [1207, 343] width 23 height 61
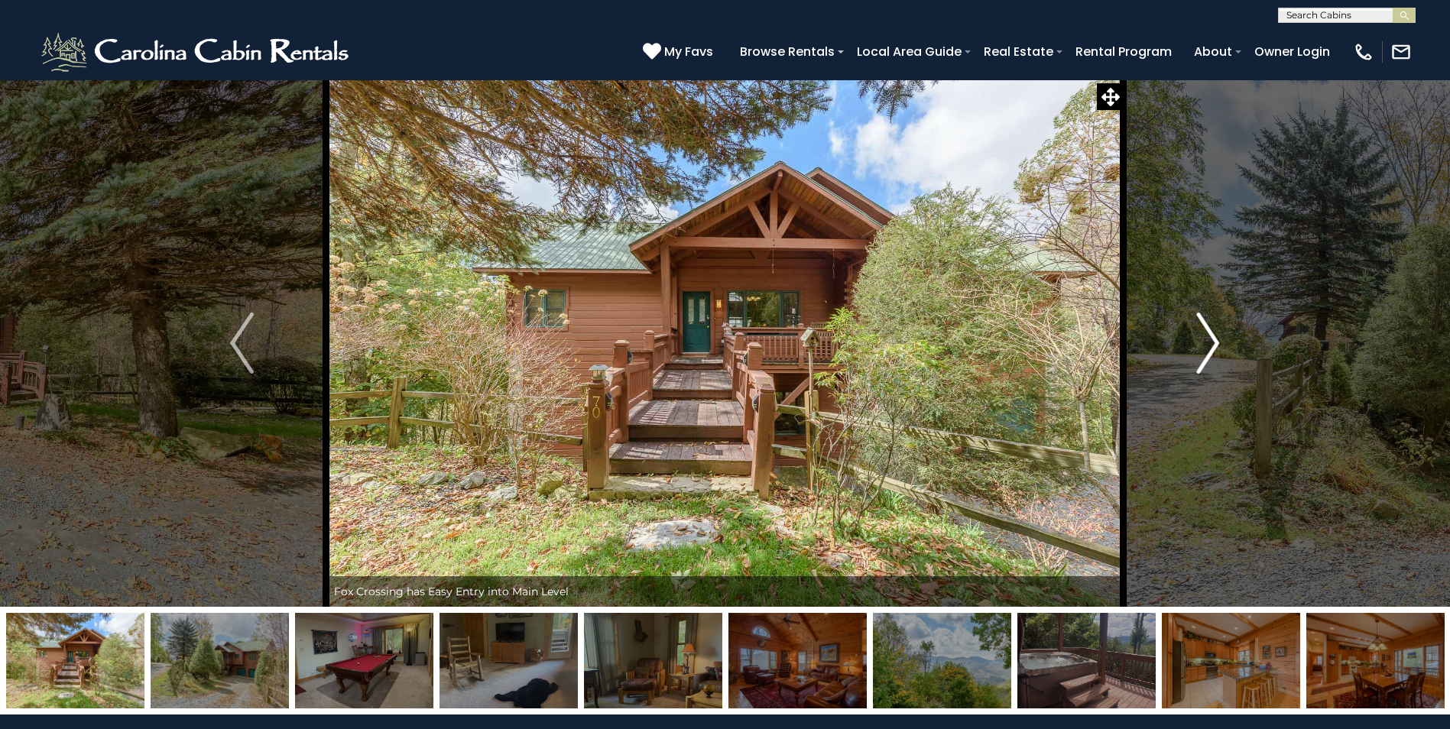
click at [1206, 348] on img "Next" at bounding box center [1207, 343] width 23 height 61
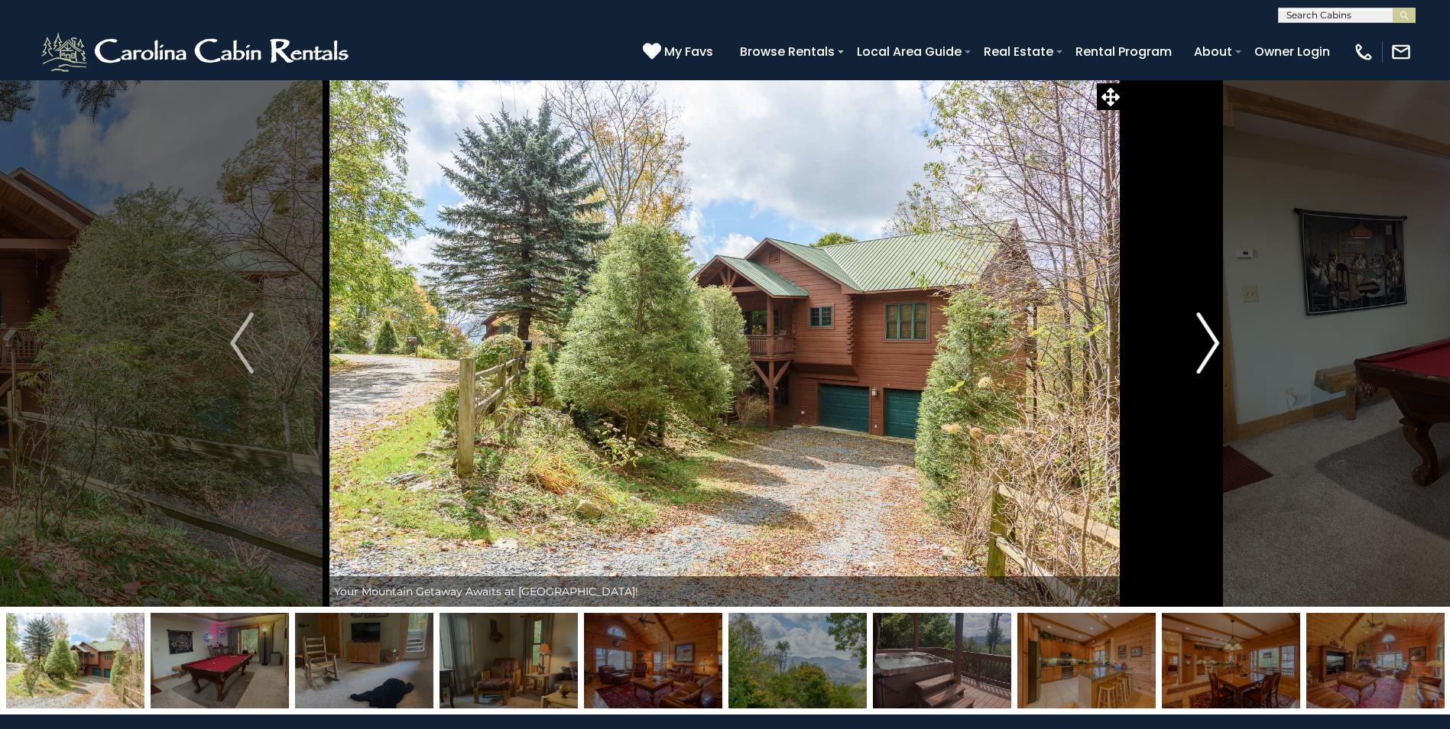
click at [1205, 339] on img "Next" at bounding box center [1207, 343] width 23 height 61
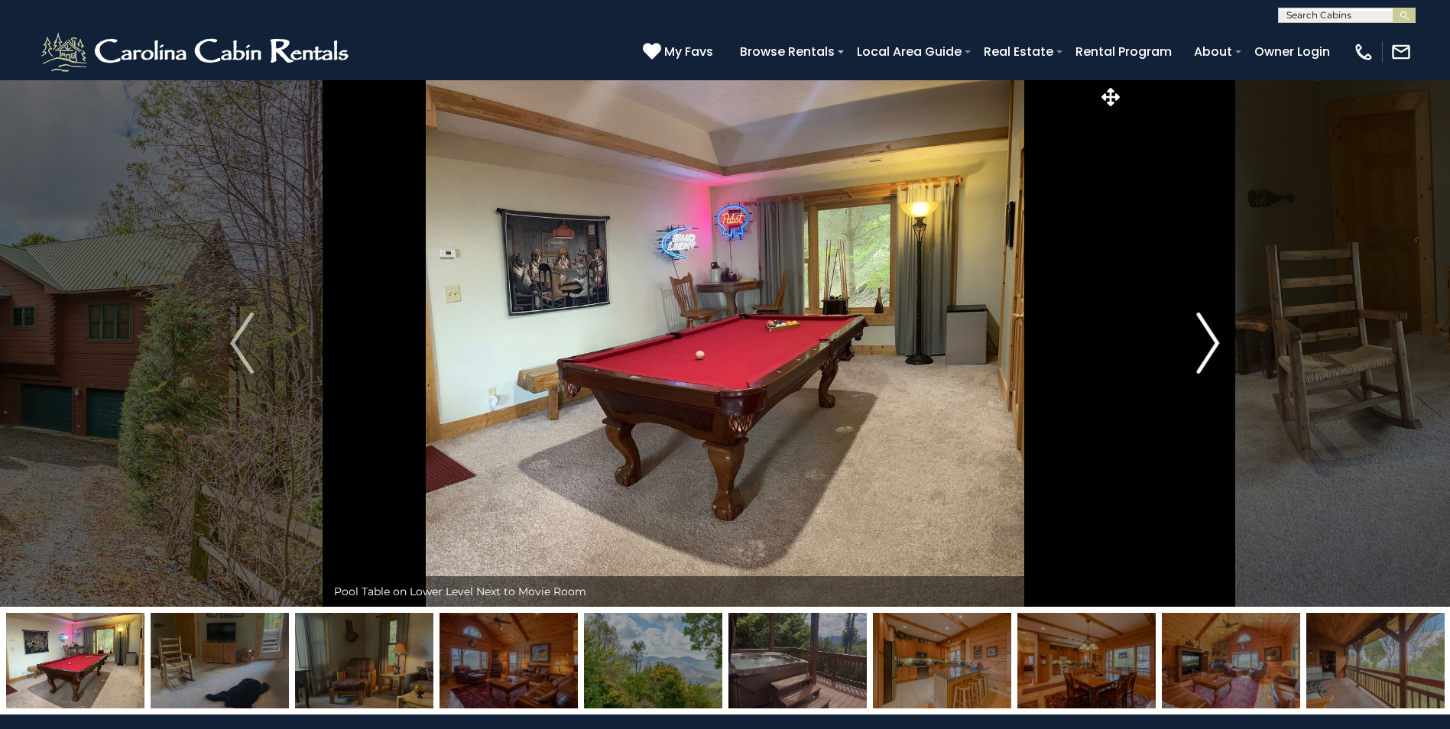
click at [1210, 345] on img "Next" at bounding box center [1207, 343] width 23 height 61
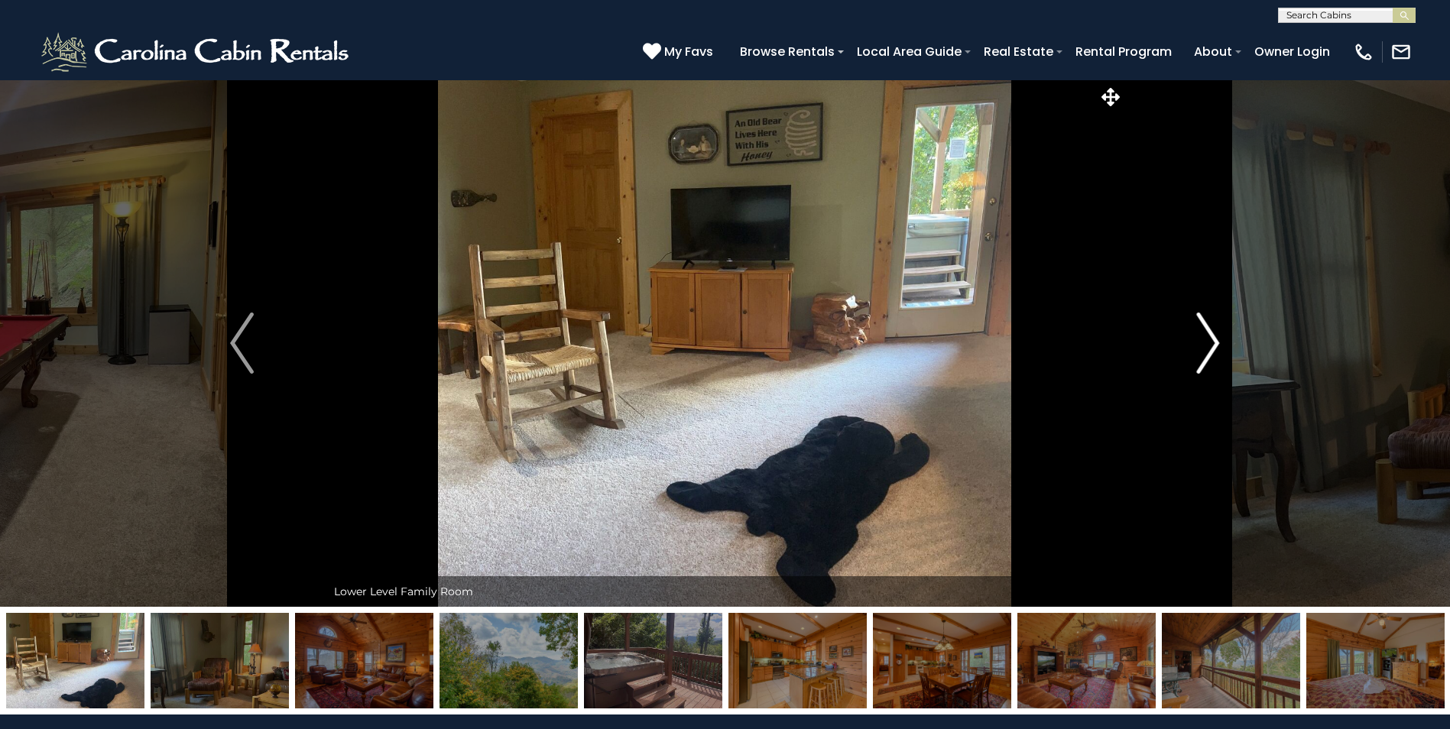
click at [1200, 332] on img "Next" at bounding box center [1207, 343] width 23 height 61
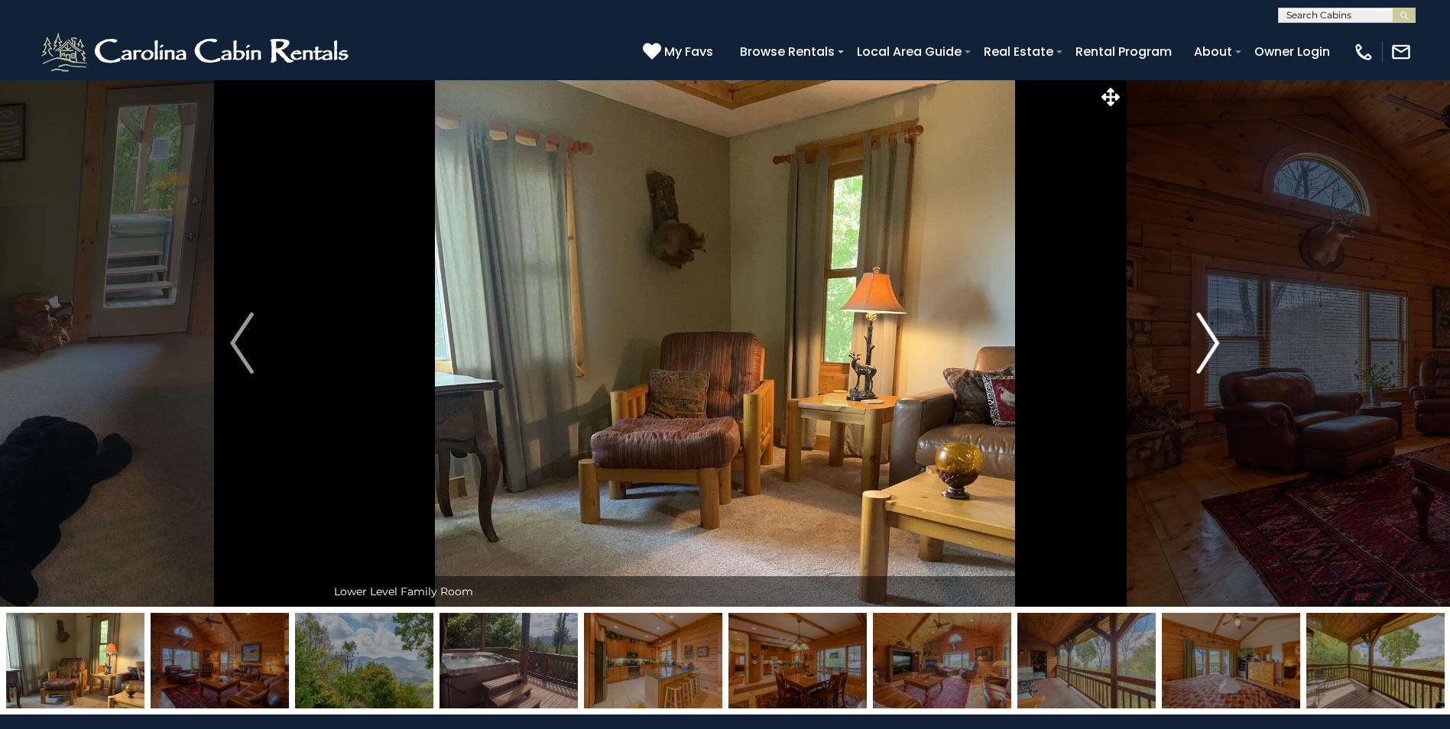
click at [1200, 332] on img "Next" at bounding box center [1207, 343] width 23 height 61
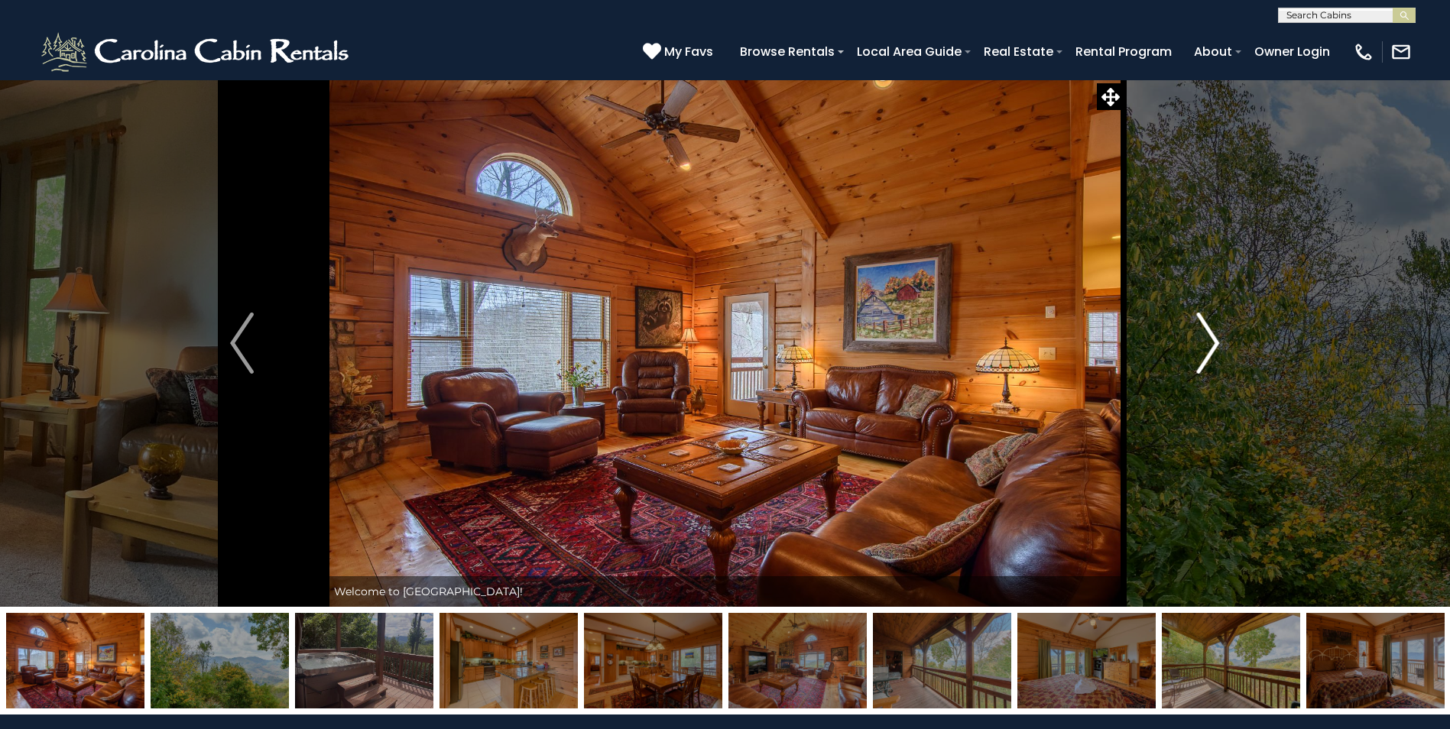
click at [1200, 332] on img "Next" at bounding box center [1207, 343] width 23 height 61
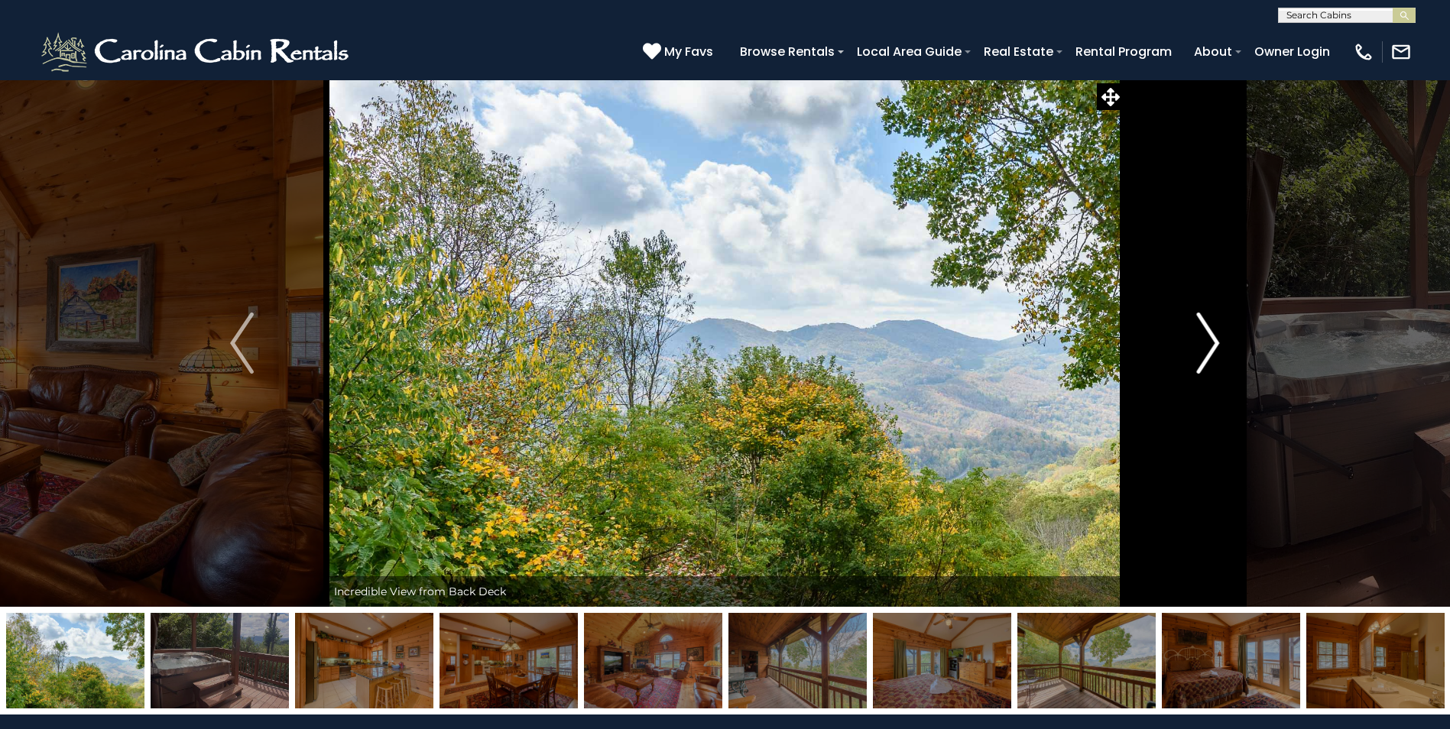
click at [1200, 332] on img "Next" at bounding box center [1207, 343] width 23 height 61
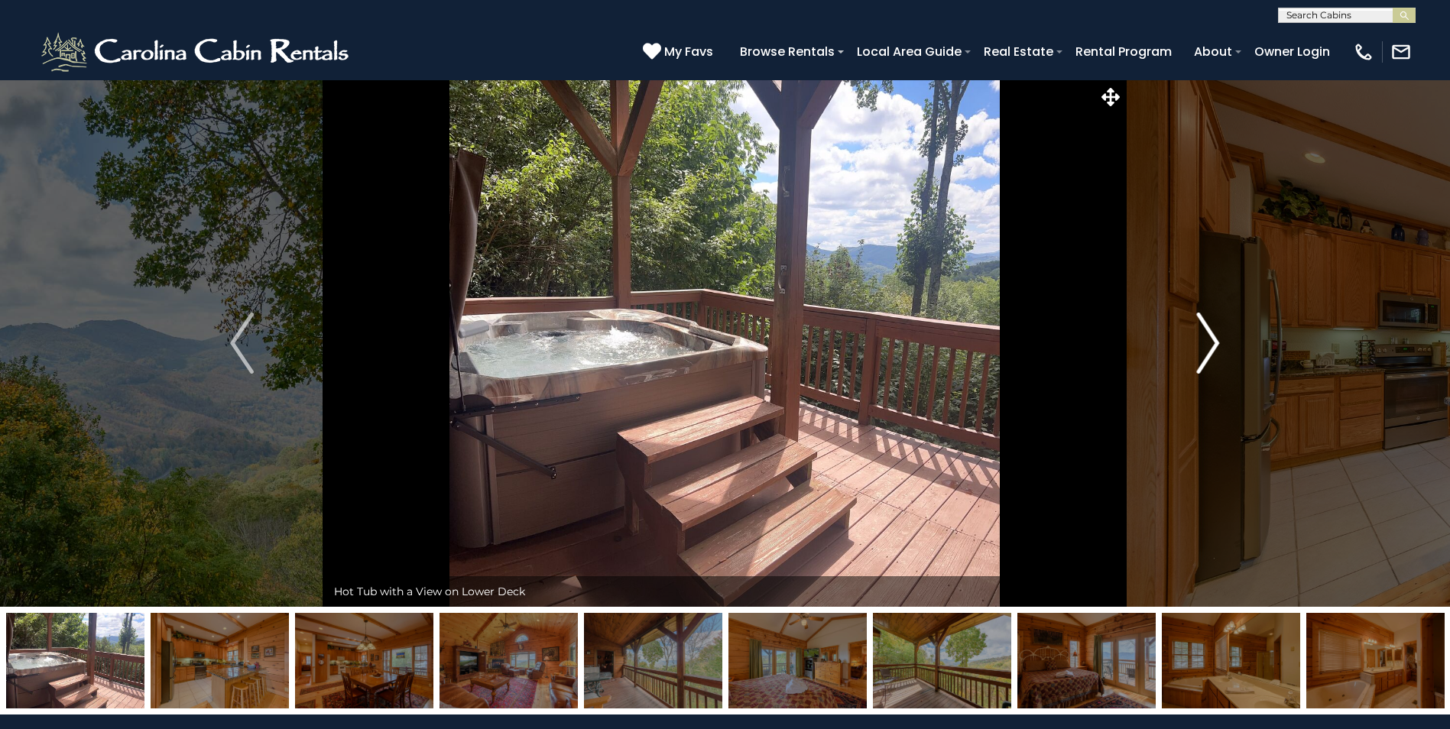
click at [1200, 332] on img "Next" at bounding box center [1207, 343] width 23 height 61
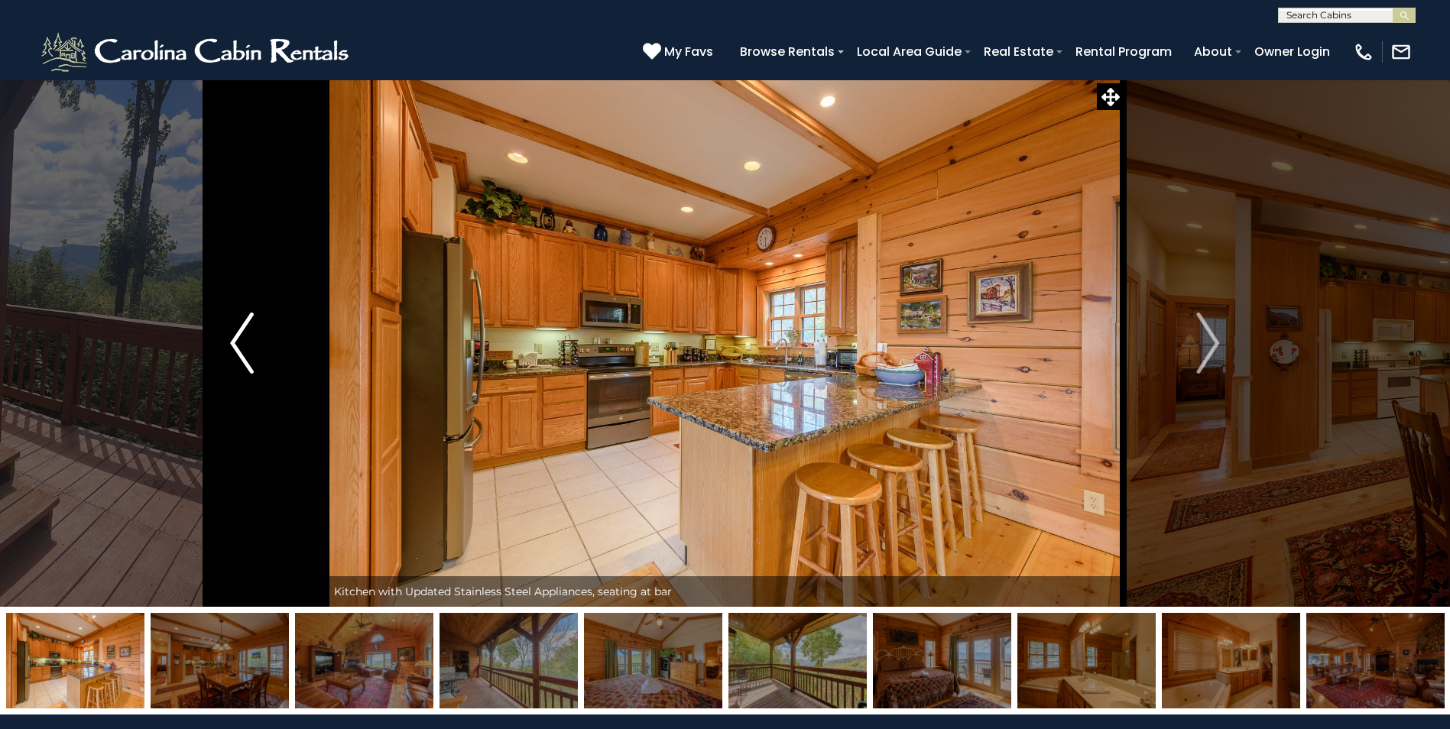
click at [245, 340] on img "Previous" at bounding box center [241, 343] width 23 height 61
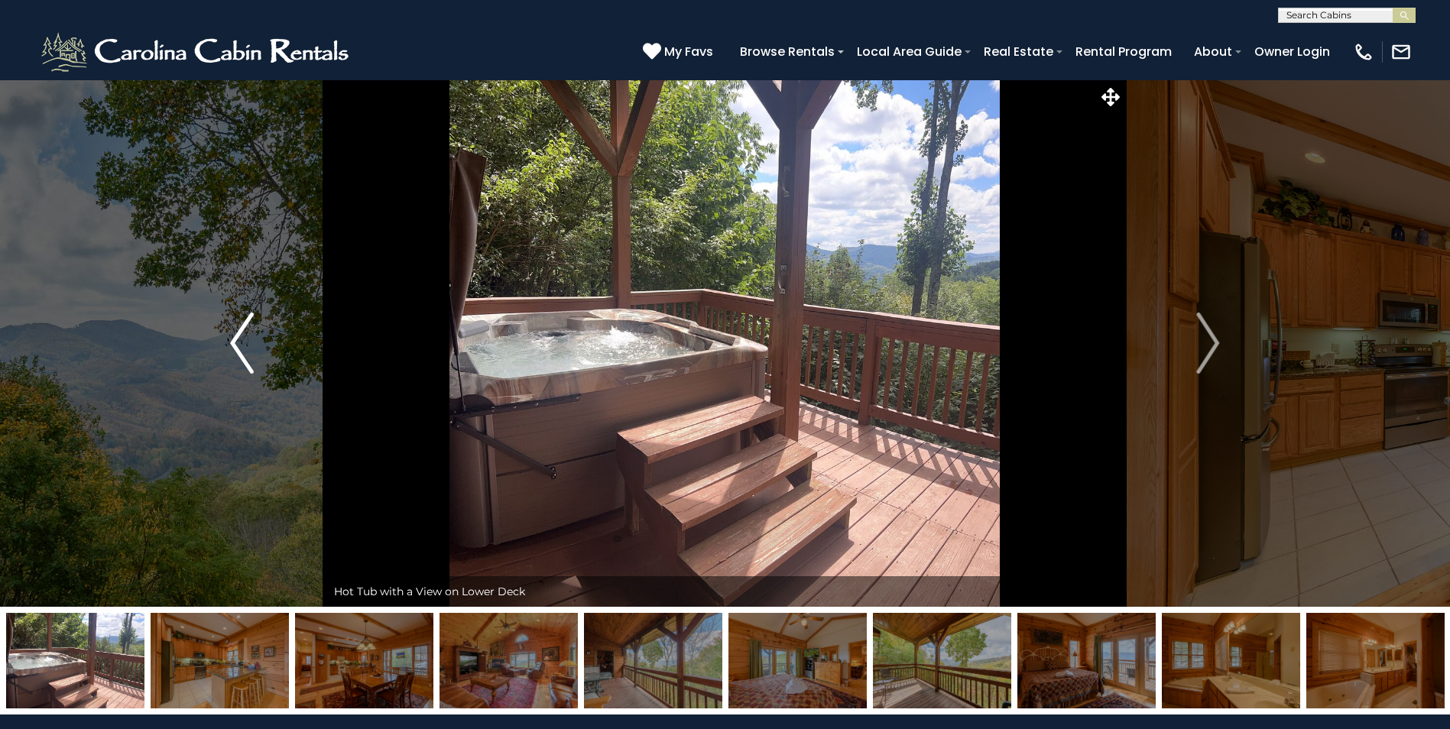
click at [245, 340] on img "Previous" at bounding box center [241, 343] width 23 height 61
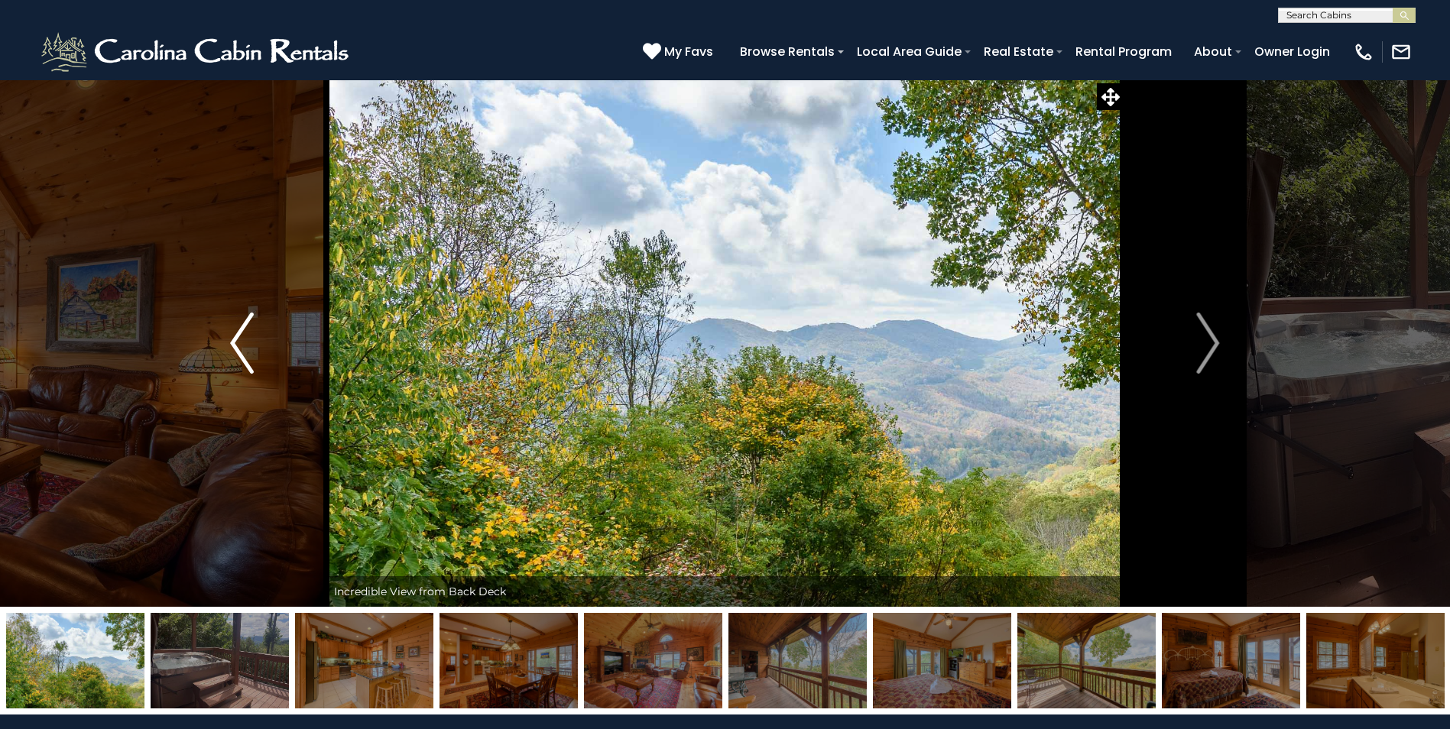
click at [246, 340] on img "Previous" at bounding box center [241, 343] width 23 height 61
